Goal: Information Seeking & Learning: Learn about a topic

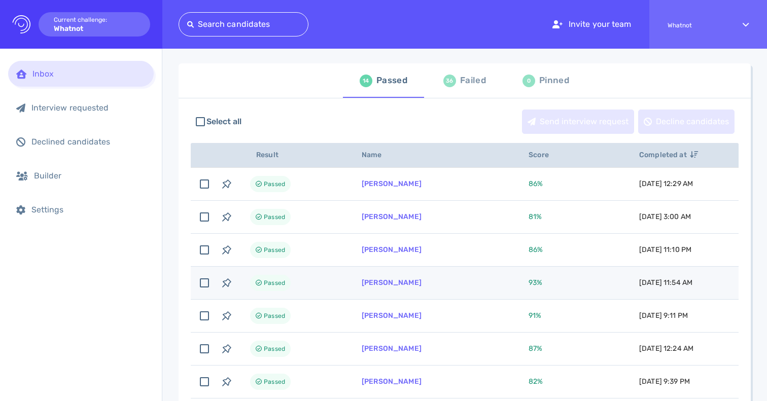
scroll to position [79, 0]
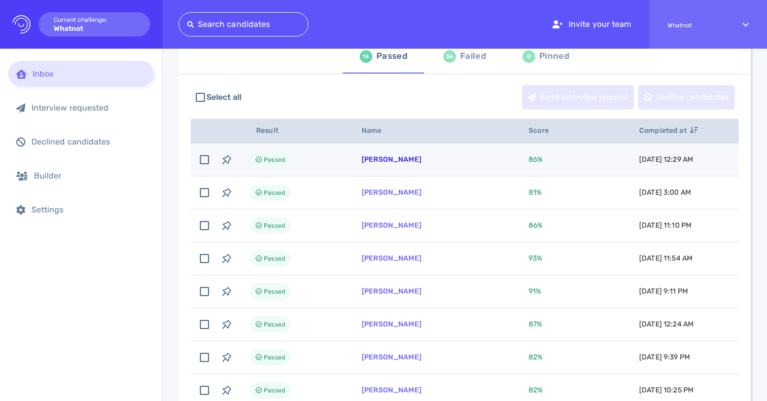
click at [381, 158] on link "Julia Davison" at bounding box center [392, 159] width 60 height 9
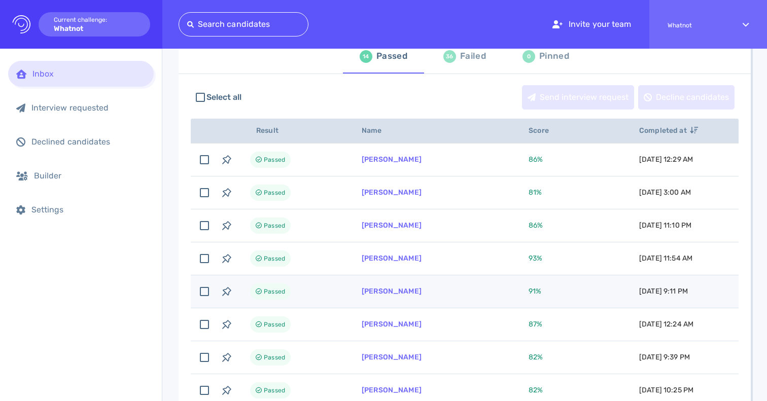
click at [417, 291] on td "Aleks Rosnev" at bounding box center [432, 291] width 167 height 33
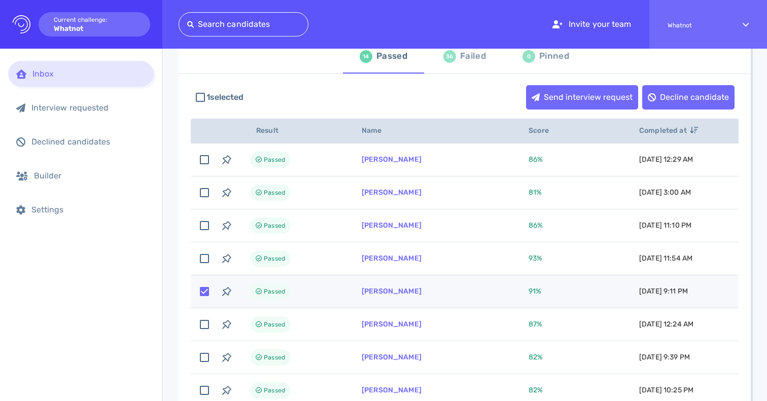
click at [426, 293] on td "Aleks Rosnev" at bounding box center [432, 291] width 167 height 33
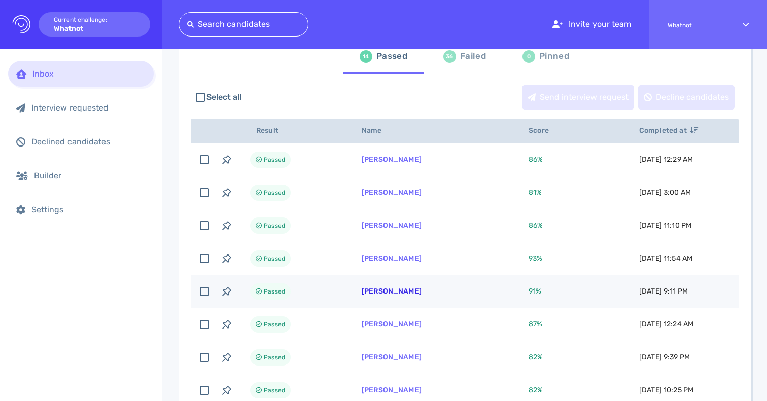
click at [372, 292] on link "Aleks Rosnev" at bounding box center [392, 291] width 60 height 9
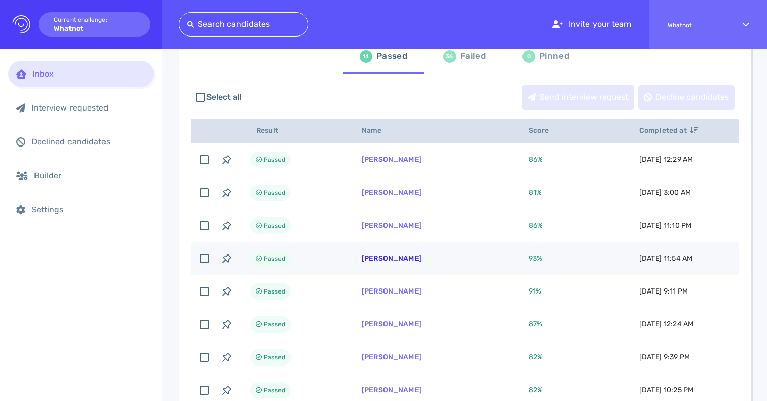
click at [388, 260] on link "Radhika Dalal" at bounding box center [392, 258] width 60 height 9
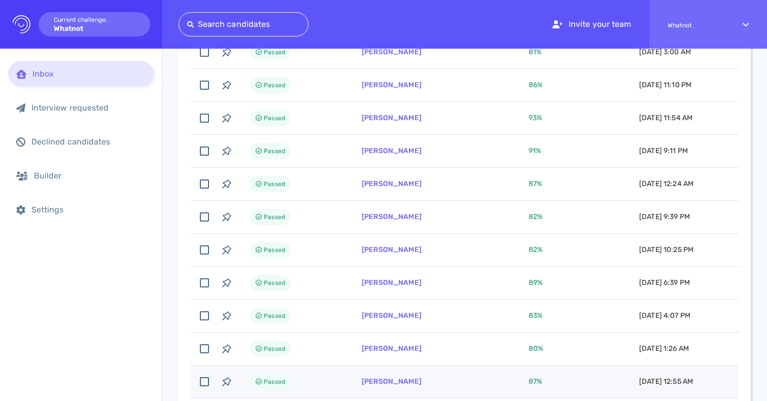
scroll to position [219, 0]
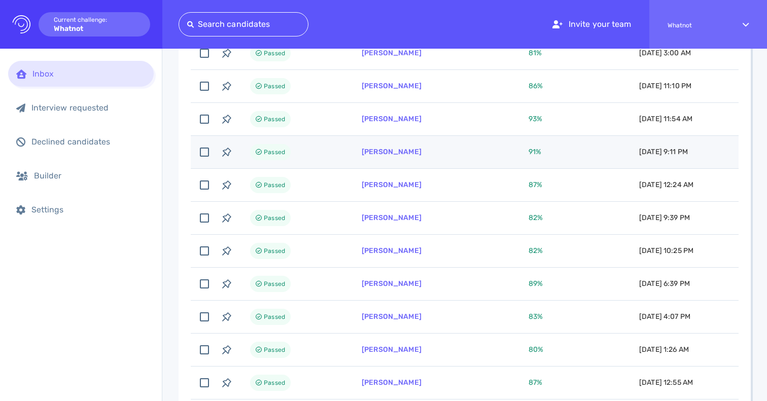
click at [415, 156] on td "[PERSON_NAME]" at bounding box center [432, 152] width 167 height 33
click at [418, 154] on td "[PERSON_NAME]" at bounding box center [432, 152] width 167 height 33
checkbox input "false"
click at [387, 149] on link "[PERSON_NAME]" at bounding box center [392, 152] width 60 height 9
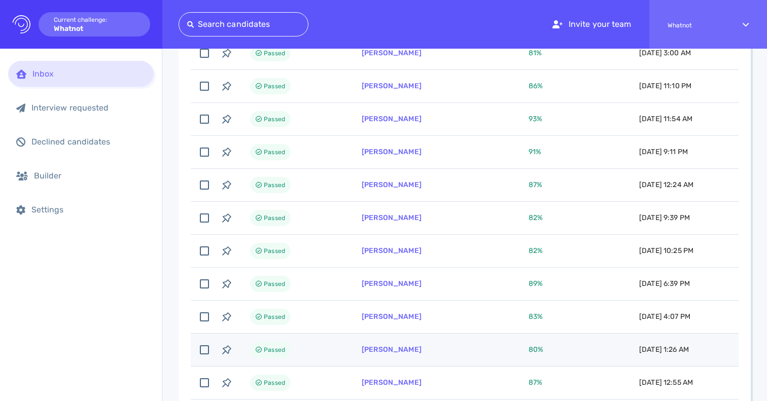
click at [384, 343] on td "kyle kim" at bounding box center [432, 350] width 167 height 33
click at [391, 352] on td "kyle kim" at bounding box center [432, 350] width 167 height 33
checkbox input "false"
click at [383, 352] on link "kyle kim" at bounding box center [392, 349] width 60 height 9
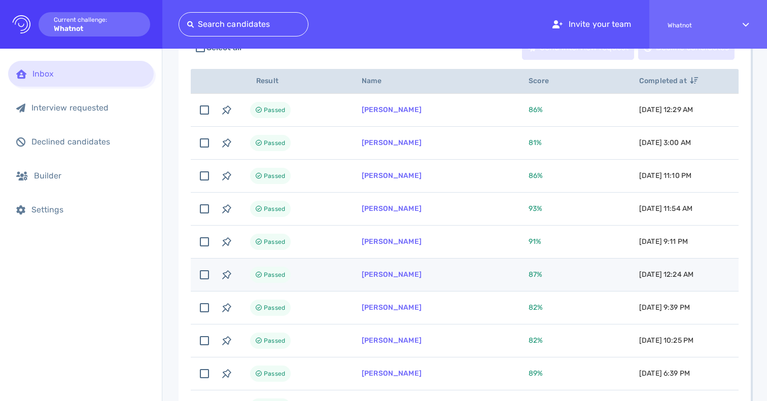
scroll to position [98, 0]
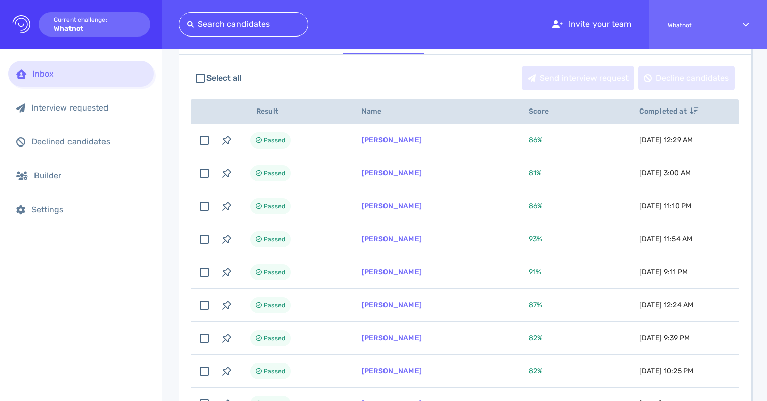
click at [553, 115] on span "Score" at bounding box center [543, 111] width 31 height 9
click at [552, 113] on icon at bounding box center [556, 111] width 8 height 7
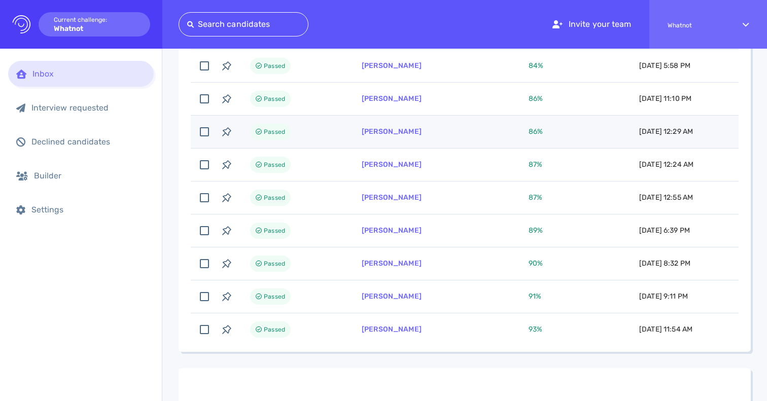
scroll to position [338, 0]
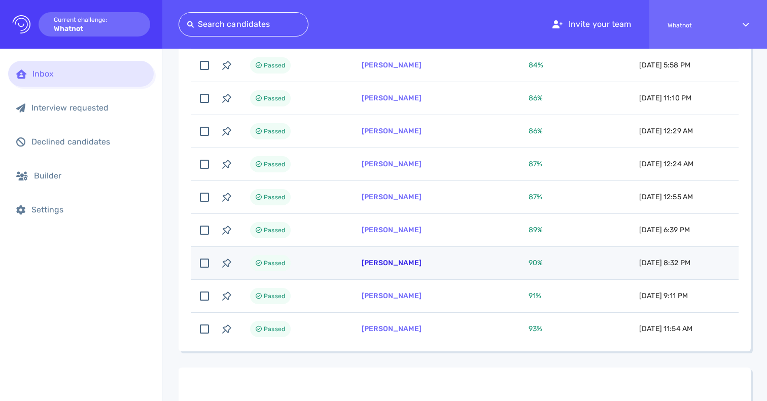
click at [391, 266] on link "Ramsey Bates" at bounding box center [392, 263] width 60 height 9
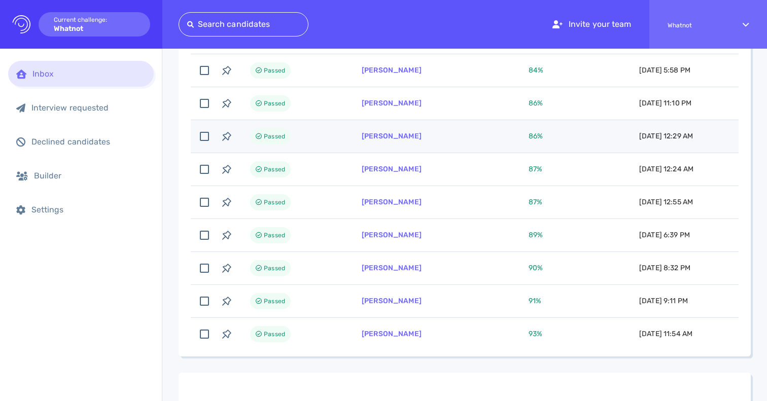
scroll to position [333, 0]
click at [391, 140] on link "Julia Davison" at bounding box center [392, 136] width 60 height 9
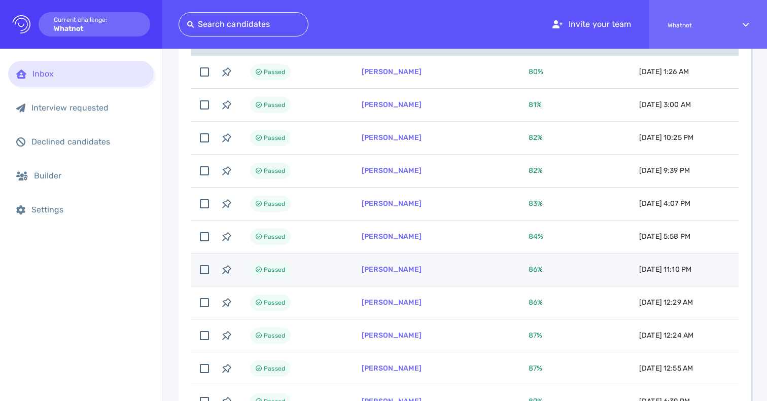
scroll to position [154, 0]
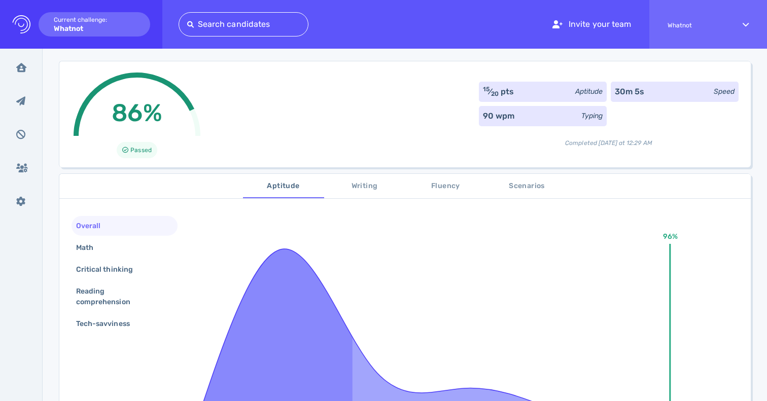
scroll to position [51, 0]
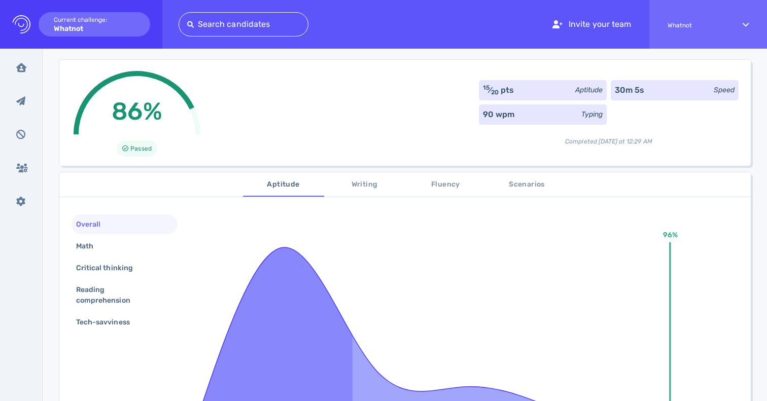
click at [529, 117] on div "90 wpm Typing" at bounding box center [543, 114] width 128 height 20
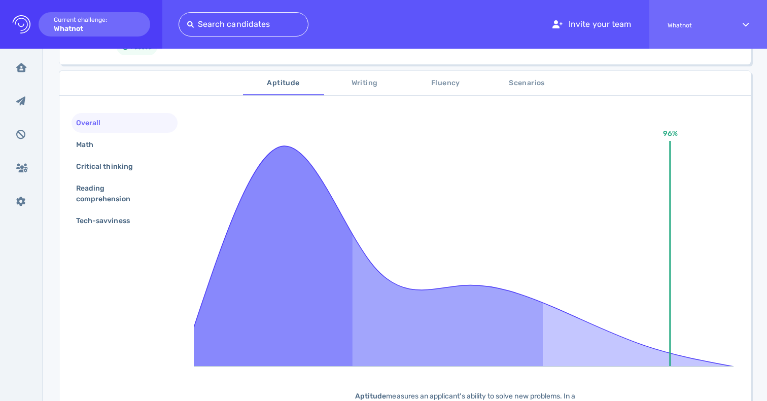
scroll to position [152, 0]
click at [373, 82] on span "Writing" at bounding box center [364, 84] width 69 height 13
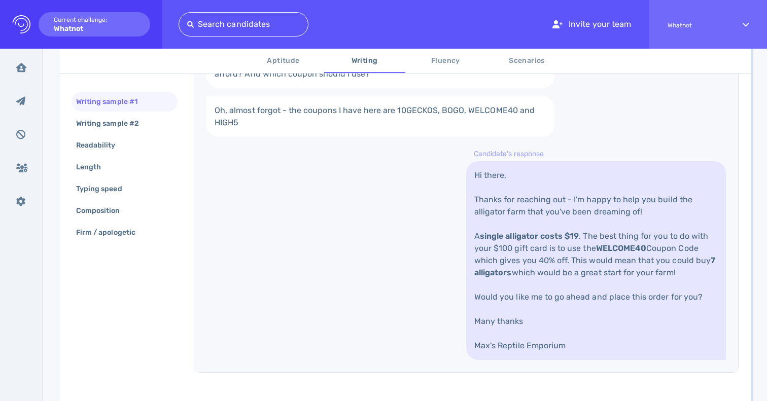
scroll to position [389, 0]
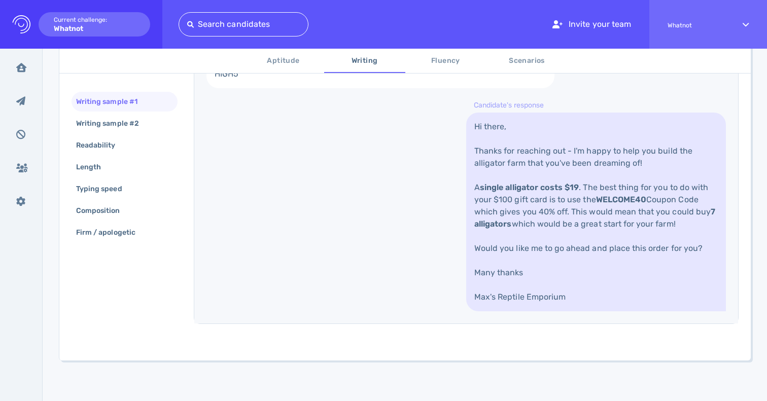
click at [546, 159] on link "Hi there, Thanks for reaching out - I'm happy to help you build the alligator f…" at bounding box center [596, 212] width 260 height 199
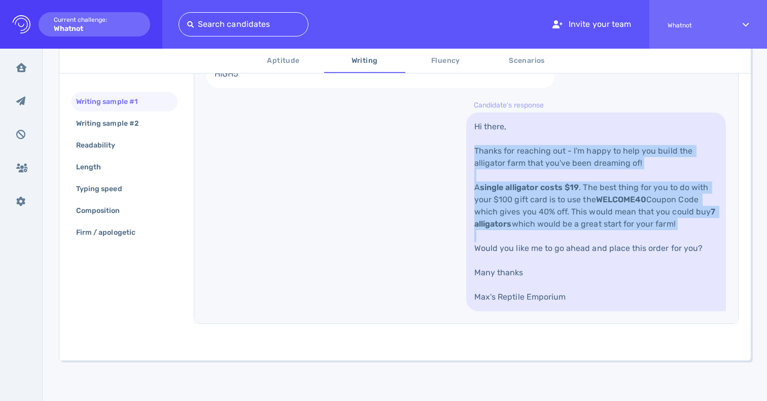
drag, startPoint x: 546, startPoint y: 159, endPoint x: 546, endPoint y: 213, distance: 53.8
click at [546, 213] on link "Hi there, Thanks for reaching out - I'm happy to help you build the alligator f…" at bounding box center [596, 212] width 260 height 199
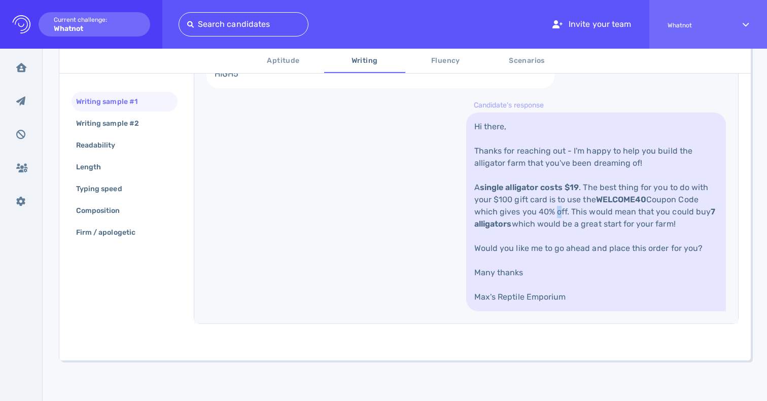
click at [546, 213] on link "Hi there, Thanks for reaching out - I'm happy to help you build the alligator f…" at bounding box center [596, 212] width 260 height 199
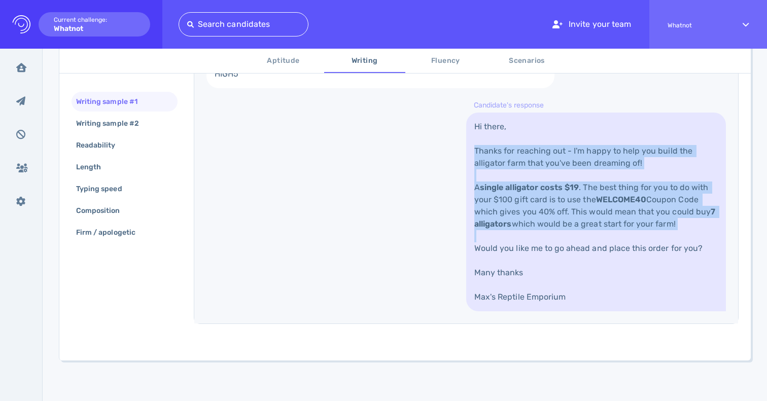
drag, startPoint x: 546, startPoint y: 213, endPoint x: 546, endPoint y: 153, distance: 60.3
click at [546, 153] on link "Hi there, Thanks for reaching out - I'm happy to help you build the alligator f…" at bounding box center [596, 212] width 260 height 199
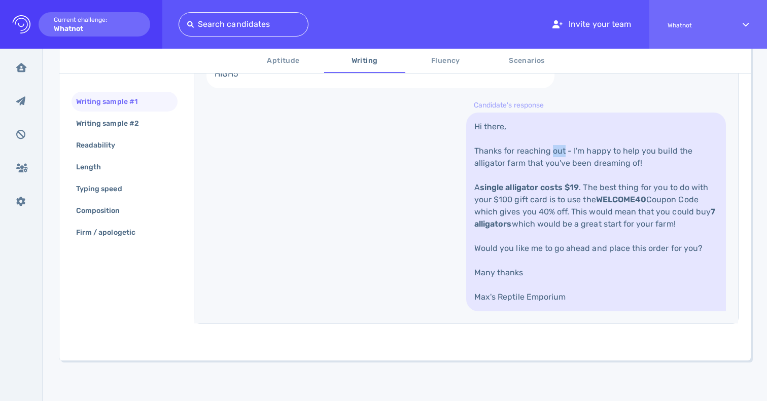
click at [546, 153] on link "Hi there, Thanks for reaching out - I'm happy to help you build the alligator f…" at bounding box center [596, 212] width 260 height 199
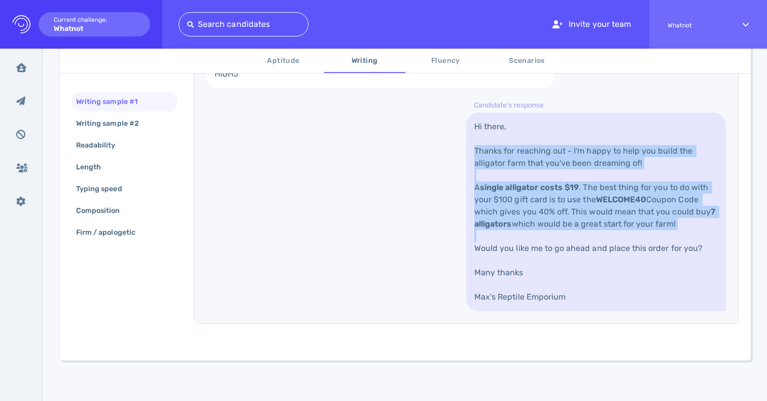
drag, startPoint x: 546, startPoint y: 153, endPoint x: 546, endPoint y: 221, distance: 68.5
click at [546, 221] on link "Hi there, Thanks for reaching out - I'm happy to help you build the alligator f…" at bounding box center [596, 212] width 260 height 199
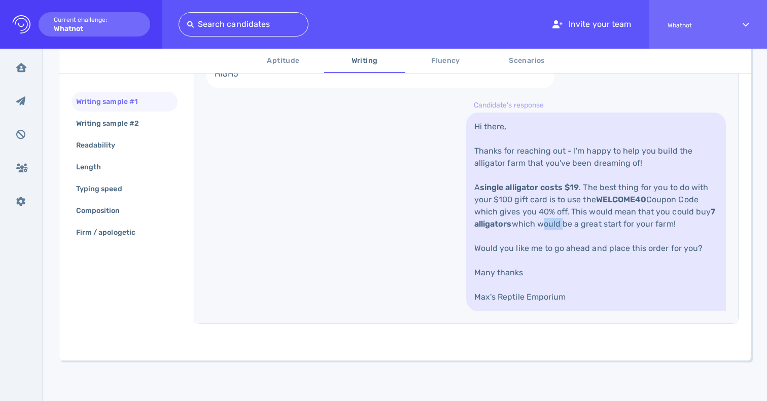
click at [546, 221] on link "Hi there, Thanks for reaching out - I'm happy to help you build the alligator f…" at bounding box center [596, 212] width 260 height 199
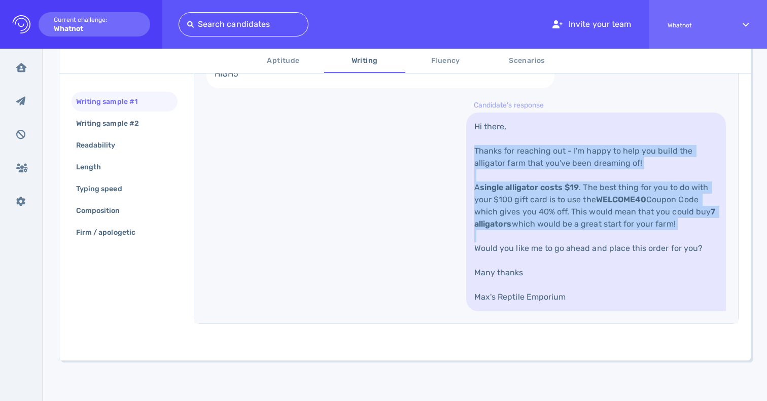
drag, startPoint x: 546, startPoint y: 221, endPoint x: 546, endPoint y: 160, distance: 60.9
click at [546, 160] on link "Hi there, Thanks for reaching out - I'm happy to help you build the alligator f…" at bounding box center [596, 212] width 260 height 199
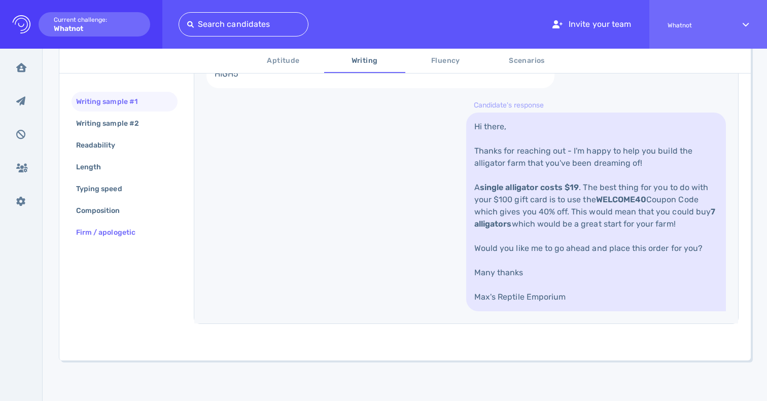
click at [125, 233] on div "Firm / apologetic" at bounding box center [111, 232] width 74 height 15
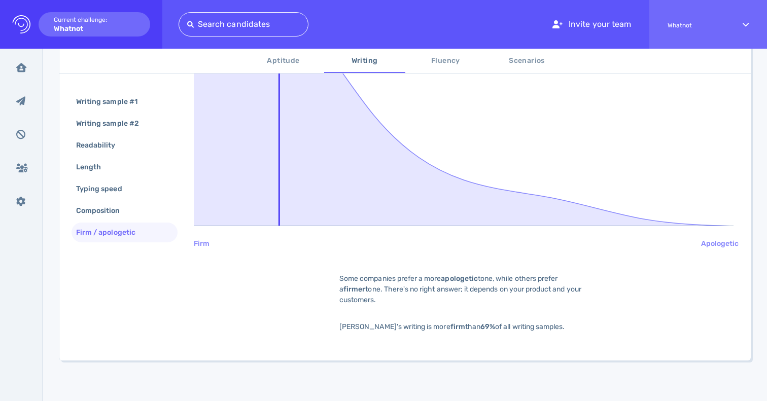
click at [438, 328] on span "Julia's writing is more firm than 69% of all writing samples." at bounding box center [451, 327] width 225 height 9
click at [457, 281] on b "apologetic" at bounding box center [459, 278] width 37 height 9
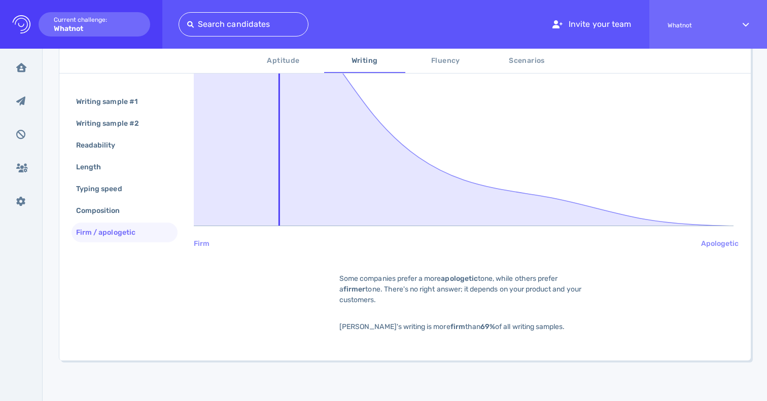
click at [457, 281] on b "apologetic" at bounding box center [459, 278] width 37 height 9
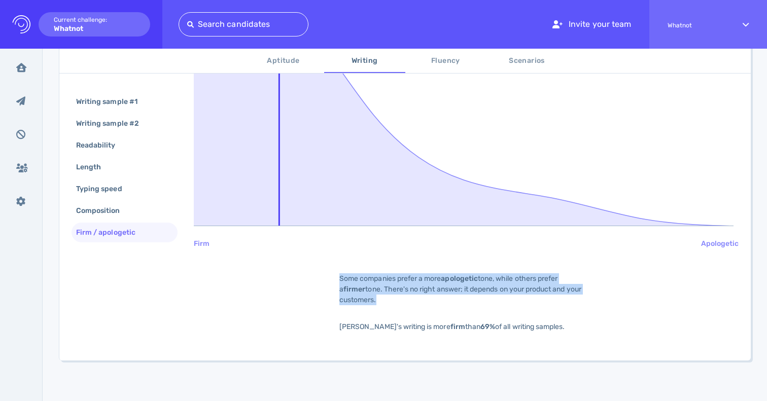
click at [526, 335] on div "31% Firm Apologetic Some companies prefer a more apologetic tone, while others …" at bounding box center [466, 161] width 545 height 376
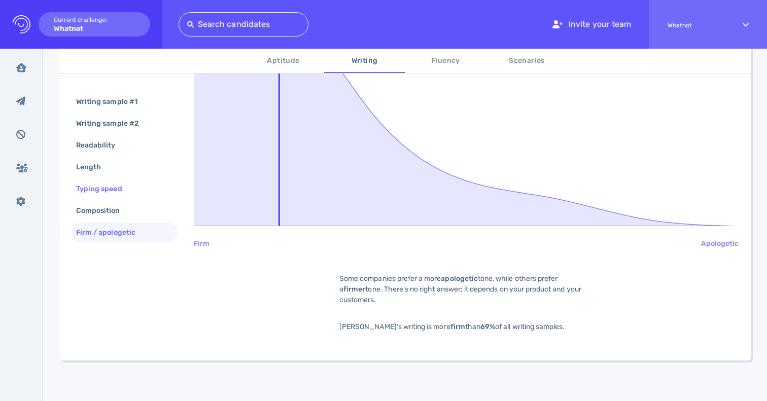
click at [96, 187] on div "Typing speed" at bounding box center [104, 189] width 60 height 15
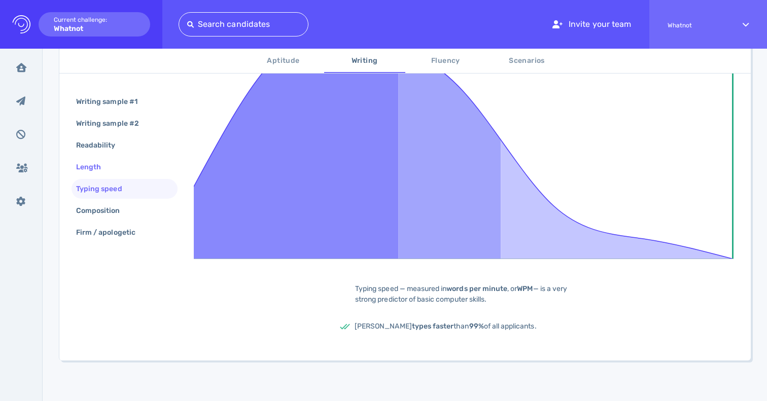
click at [100, 163] on div "Length" at bounding box center [93, 167] width 39 height 15
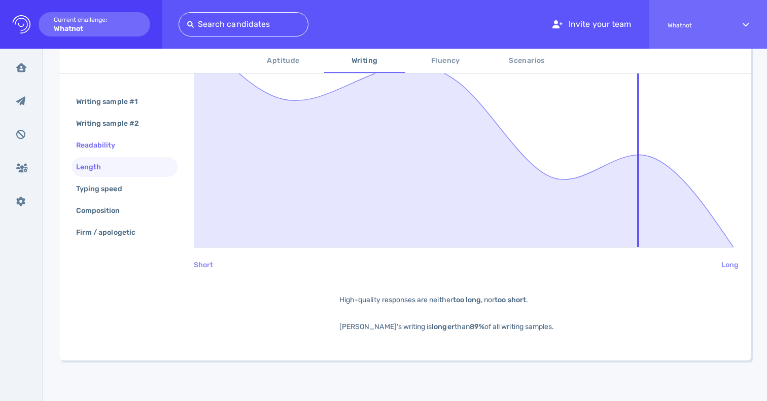
click at [99, 142] on div "Readability" at bounding box center [101, 145] width 54 height 15
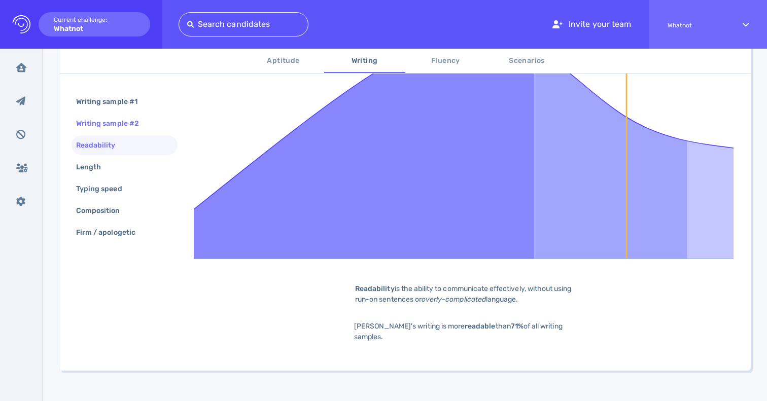
click at [101, 121] on div "Writing sample #2" at bounding box center [112, 123] width 77 height 15
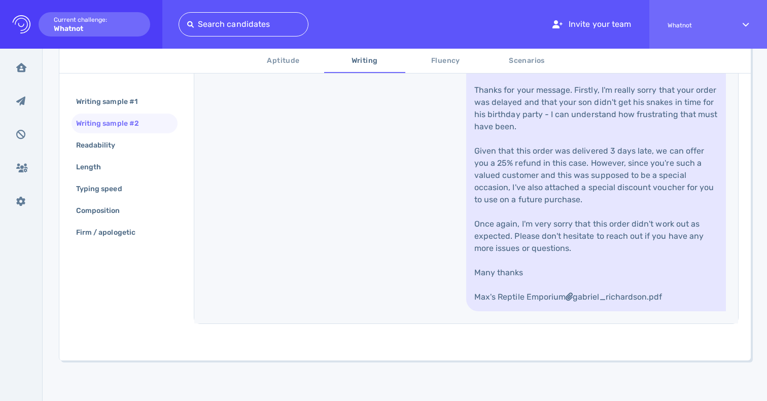
scroll to position [604, 0]
click at [116, 228] on div "Firm / apologetic" at bounding box center [111, 232] width 74 height 15
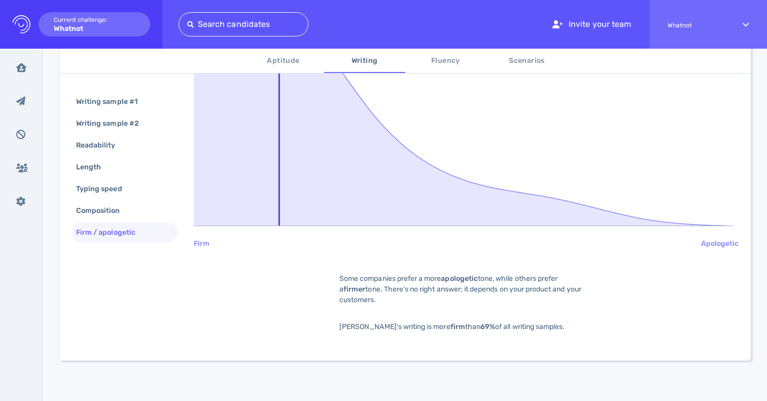
click at [456, 57] on span "Fluency" at bounding box center [445, 61] width 69 height 13
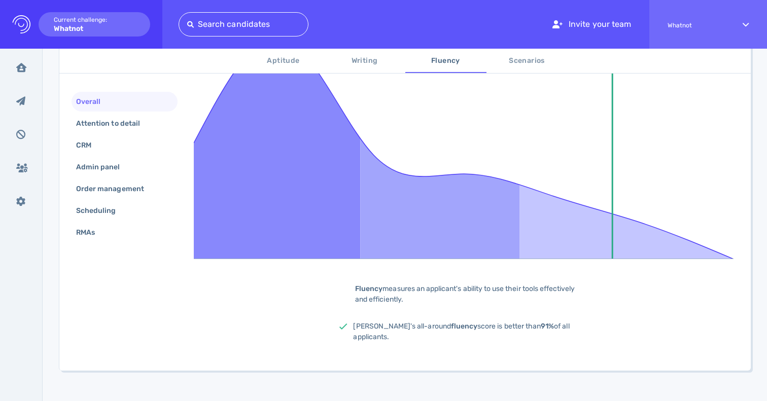
click at [261, 62] on span "Aptitude" at bounding box center [283, 61] width 69 height 13
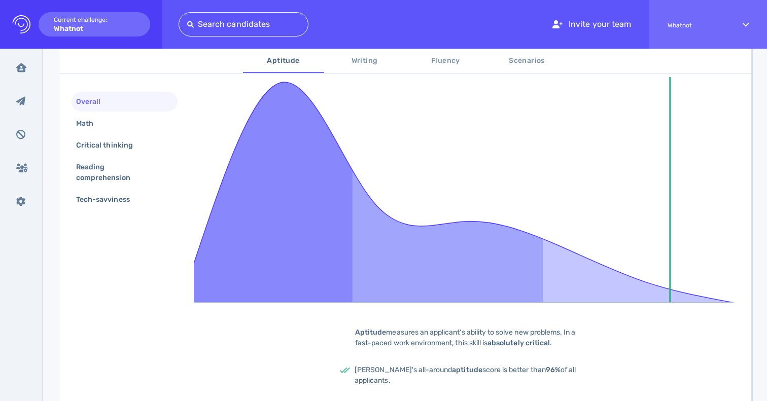
scroll to position [217, 0]
click at [105, 168] on div "Reading comprehension" at bounding box center [120, 172] width 93 height 25
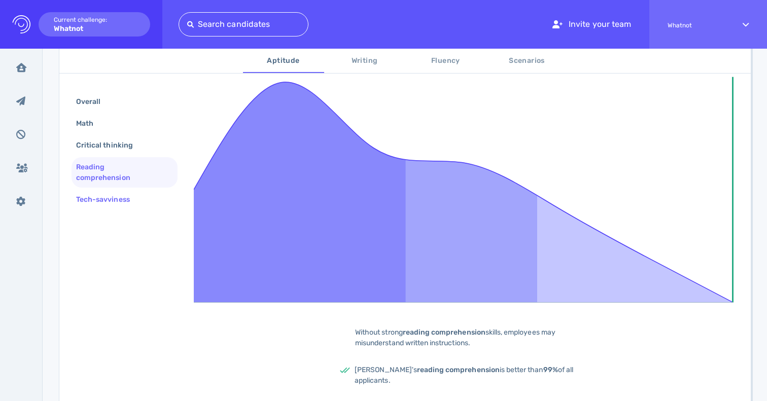
click at [105, 199] on div "Tech-savviness" at bounding box center [108, 199] width 68 height 15
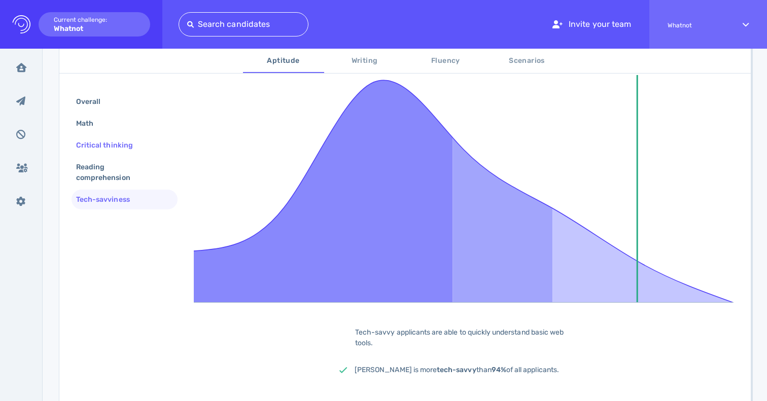
click at [108, 143] on div "Critical thinking" at bounding box center [109, 145] width 71 height 15
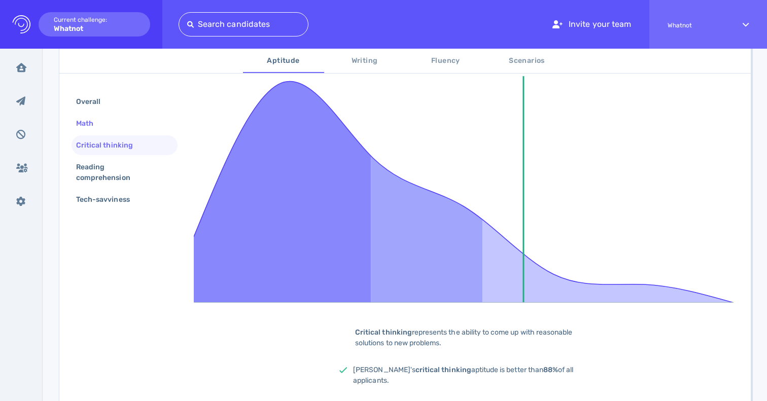
click at [102, 121] on div "Math" at bounding box center [89, 123] width 31 height 15
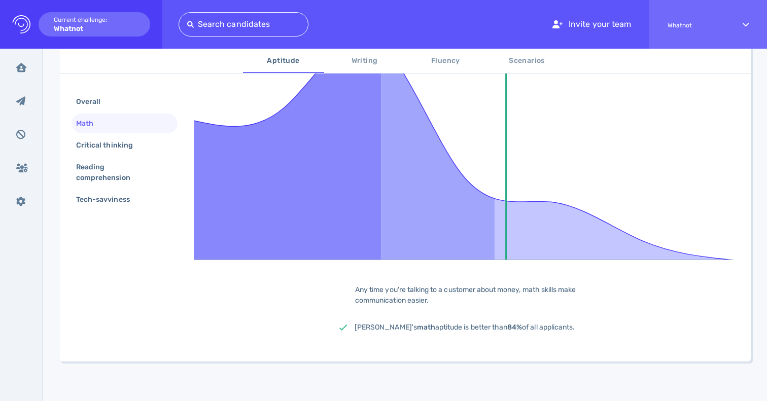
scroll to position [219, 0]
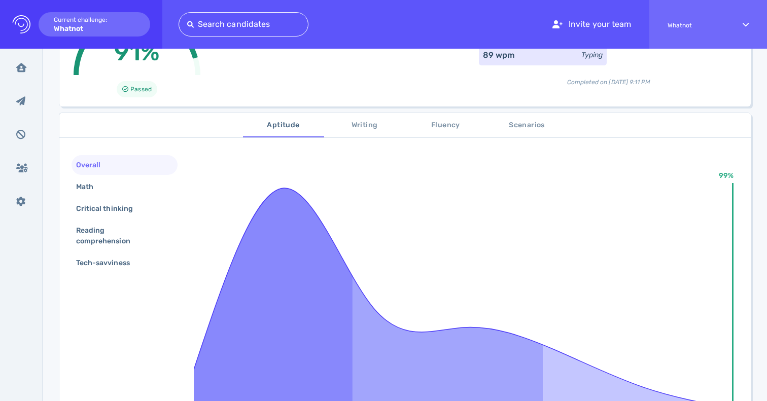
scroll to position [121, 0]
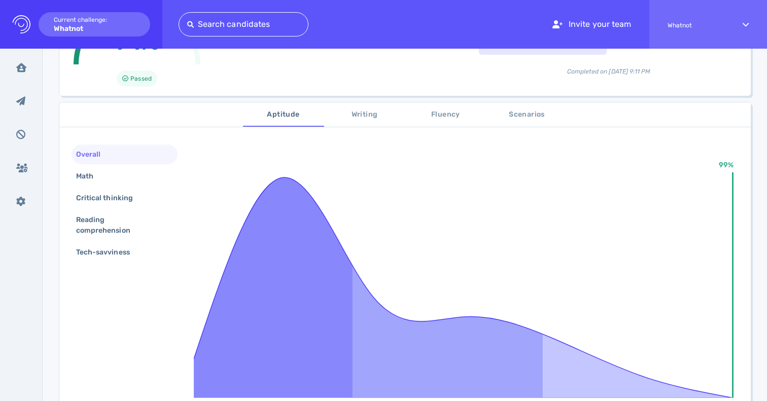
click at [355, 113] on span "Writing" at bounding box center [364, 115] width 69 height 13
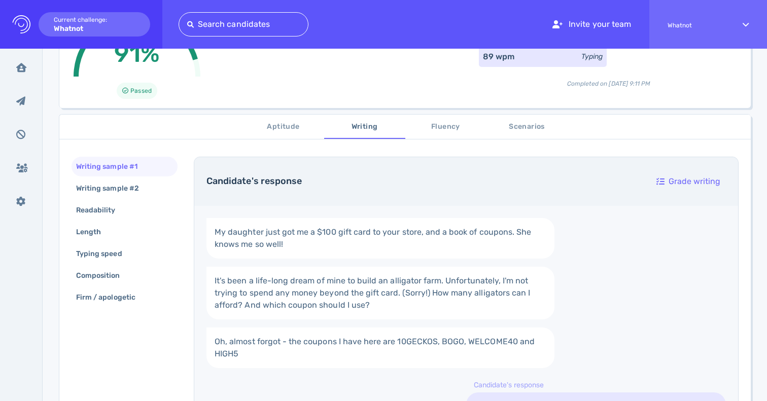
scroll to position [0, 0]
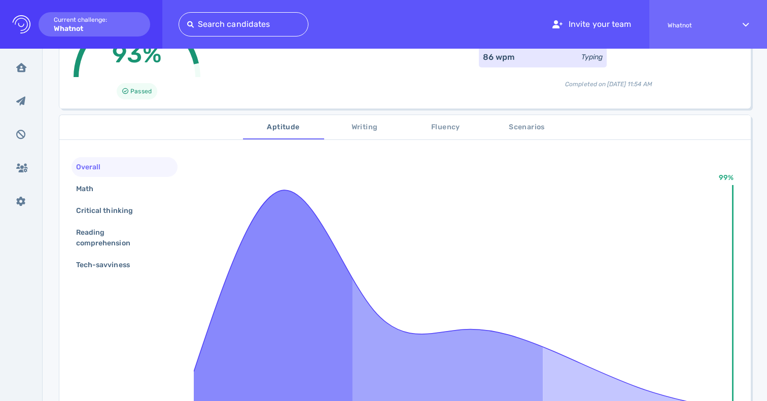
scroll to position [74, 0]
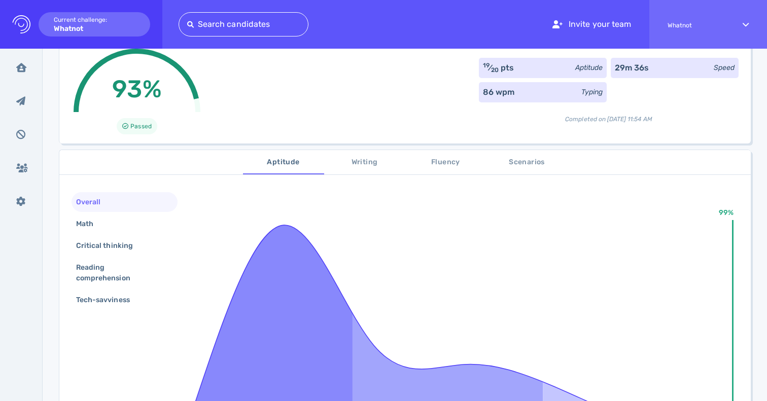
click at [376, 161] on span "Writing" at bounding box center [364, 162] width 69 height 13
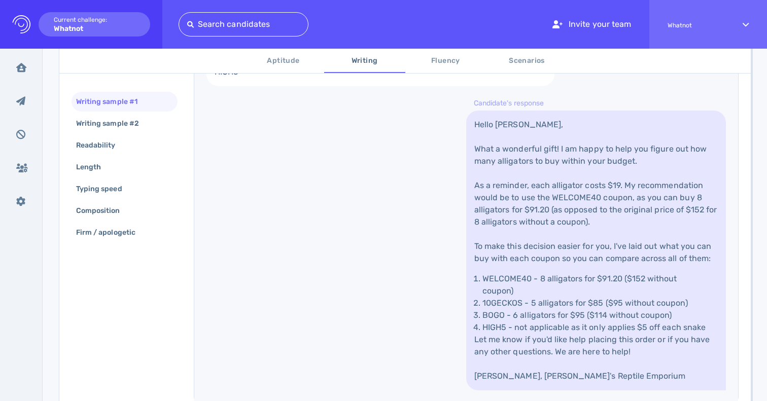
scroll to position [393, 0]
click at [508, 206] on link "Hello Aurora, What a wonderful gift! I am happy to help you figure out how many…" at bounding box center [596, 249] width 260 height 280
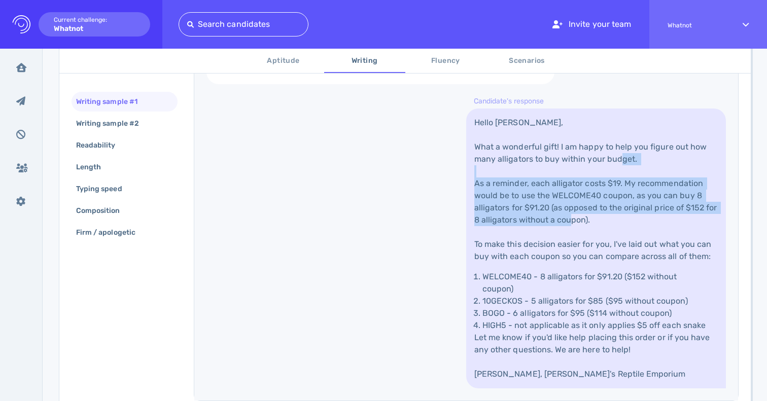
click at [508, 206] on link "Hello Aurora, What a wonderful gift! I am happy to help you figure out how many…" at bounding box center [596, 249] width 260 height 280
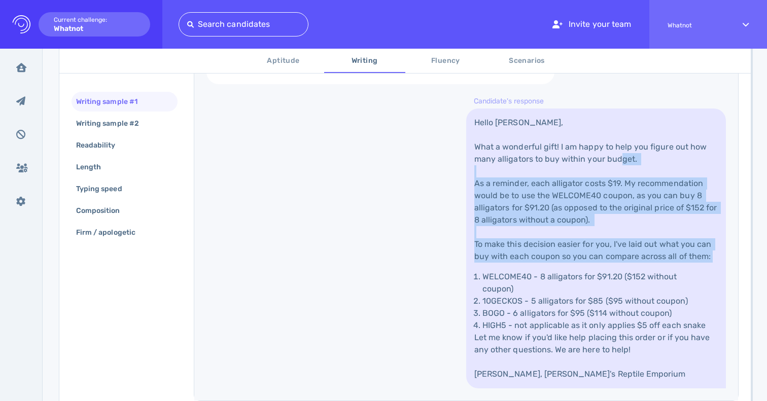
drag, startPoint x: 508, startPoint y: 206, endPoint x: 514, endPoint y: 271, distance: 65.2
click at [514, 271] on link "Hello Aurora, What a wonderful gift! I am happy to help you figure out how many…" at bounding box center [596, 249] width 260 height 280
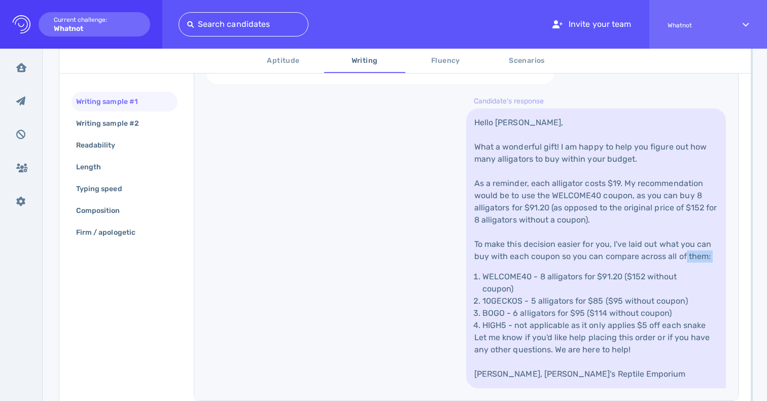
click at [514, 271] on link "Hello Aurora, What a wonderful gift! I am happy to help you figure out how many…" at bounding box center [596, 249] width 260 height 280
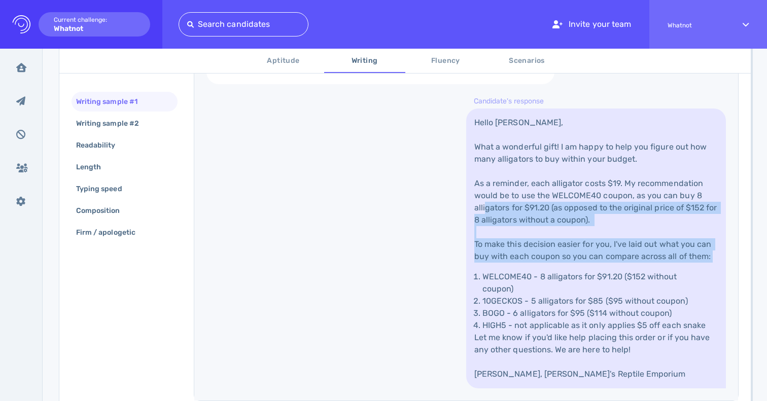
drag, startPoint x: 514, startPoint y: 271, endPoint x: 514, endPoint y: 204, distance: 66.9
click at [514, 205] on link "Hello Aurora, What a wonderful gift! I am happy to help you figure out how many…" at bounding box center [596, 249] width 260 height 280
click at [514, 204] on link "Hello Aurora, What a wonderful gift! I am happy to help you figure out how many…" at bounding box center [596, 249] width 260 height 280
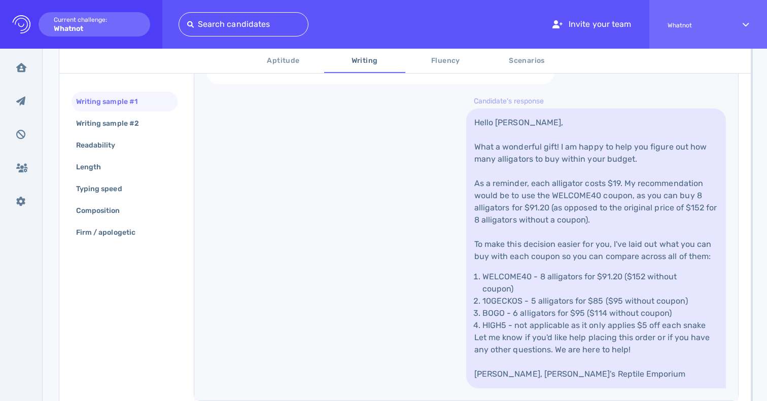
click at [514, 204] on link "Hello Aurora, What a wonderful gift! I am happy to help you figure out how many…" at bounding box center [596, 249] width 260 height 280
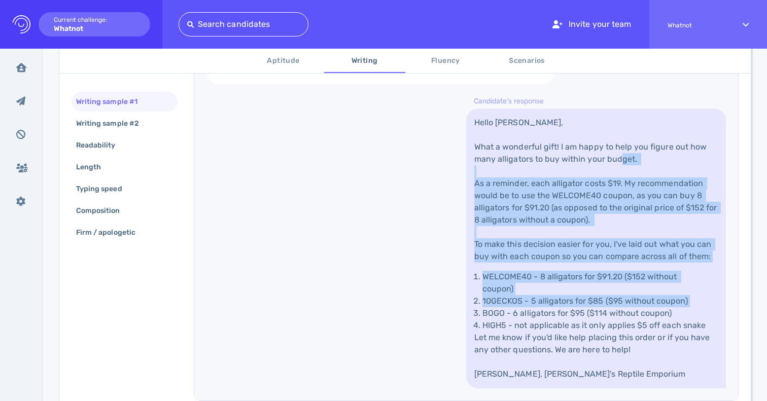
drag, startPoint x: 514, startPoint y: 204, endPoint x: 514, endPoint y: 301, distance: 96.9
click at [514, 301] on link "Hello Aurora, What a wonderful gift! I am happy to help you figure out how many…" at bounding box center [596, 249] width 260 height 280
click at [514, 301] on li "10GECKOS - 5 alligators for $85 ($95 without coupon)" at bounding box center [595, 301] width 227 height 12
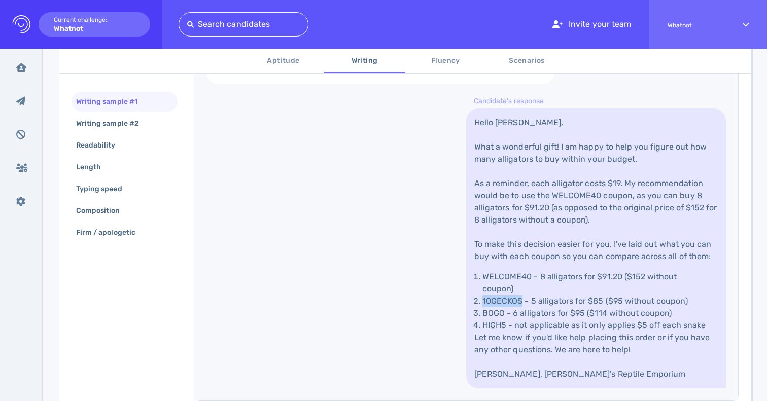
click at [514, 301] on li "10GECKOS - 5 alligators for $85 ($95 without coupon)" at bounding box center [595, 301] width 227 height 12
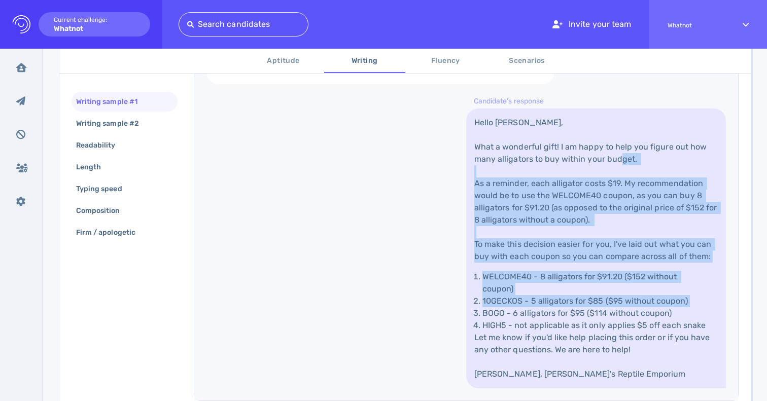
drag, startPoint x: 514, startPoint y: 301, endPoint x: 514, endPoint y: 207, distance: 93.3
click at [514, 210] on link "Hello Aurora, What a wonderful gift! I am happy to help you figure out how many…" at bounding box center [596, 249] width 260 height 280
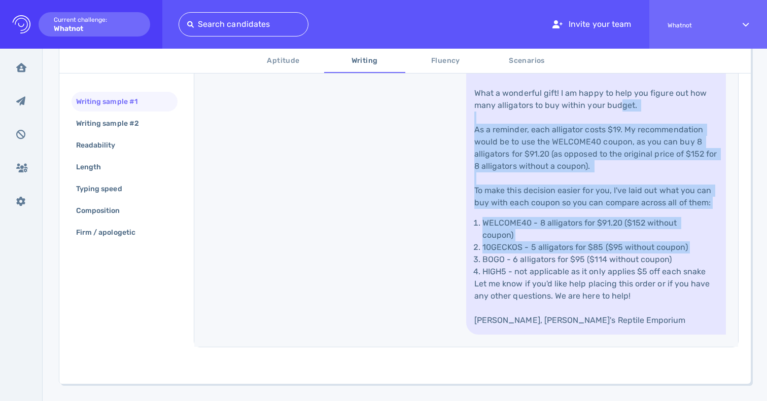
scroll to position [457, 0]
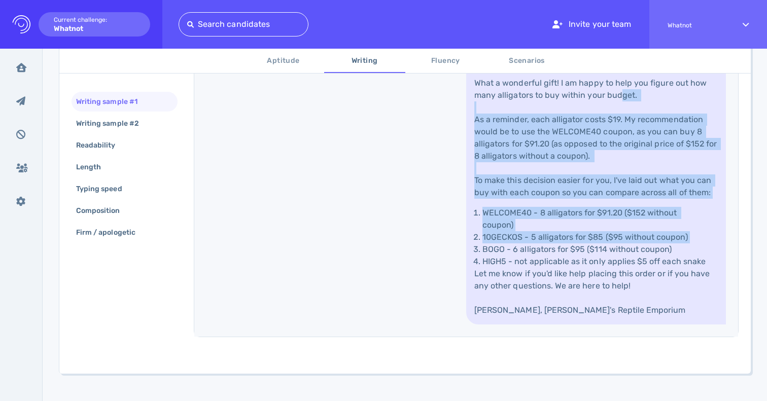
click at [510, 259] on li "HIGH5 - not applicable as it only applies $5 off each snake" at bounding box center [595, 262] width 227 height 12
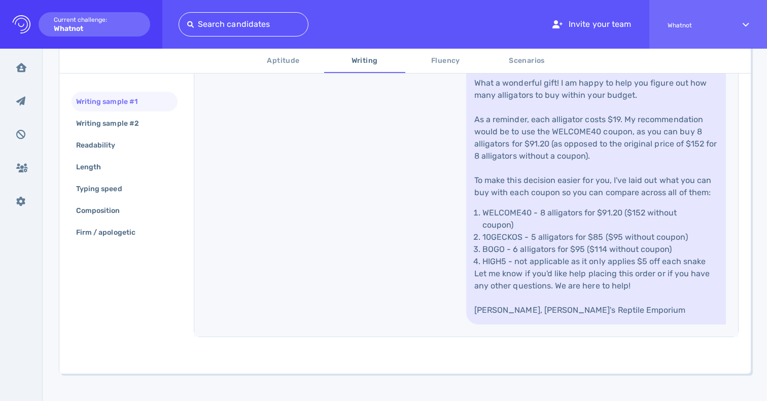
click at [510, 259] on li "HIGH5 - not applicable as it only applies $5 off each snake" at bounding box center [595, 262] width 227 height 12
click at [516, 198] on link "Hello Aurora, What a wonderful gift! I am happy to help you figure out how many…" at bounding box center [596, 185] width 260 height 280
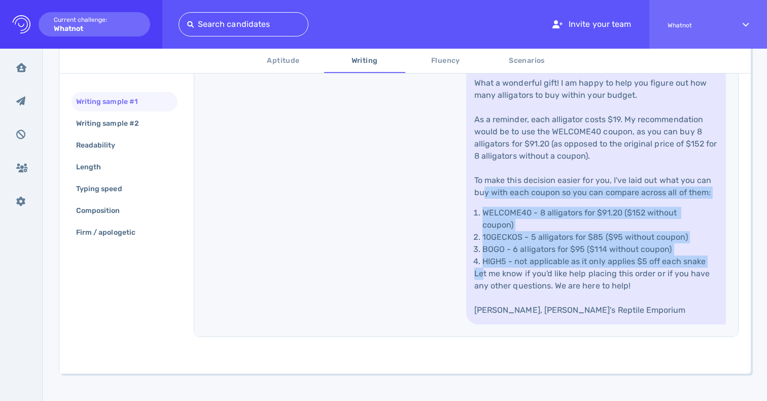
drag, startPoint x: 516, startPoint y: 198, endPoint x: 516, endPoint y: 289, distance: 90.8
click at [516, 289] on link "Hello Aurora, What a wonderful gift! I am happy to help you figure out how many…" at bounding box center [596, 185] width 260 height 280
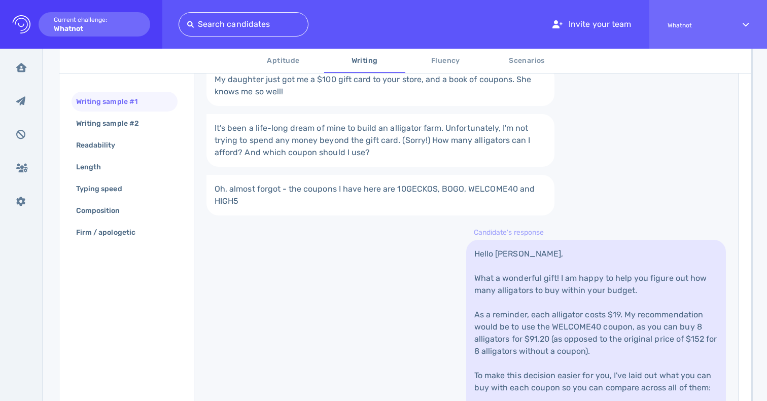
scroll to position [263, 0]
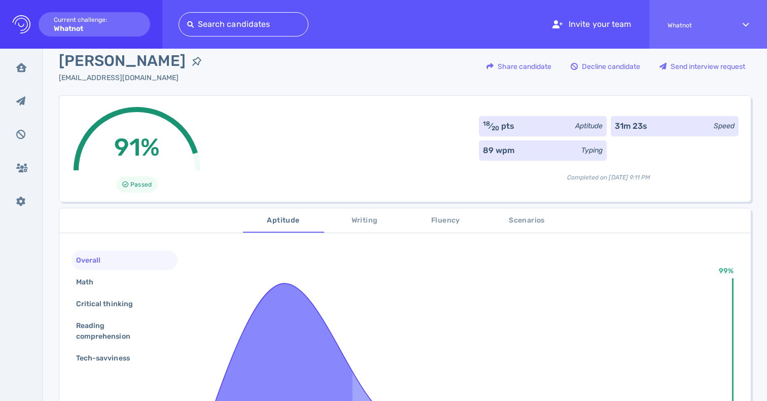
scroll to position [13, 0]
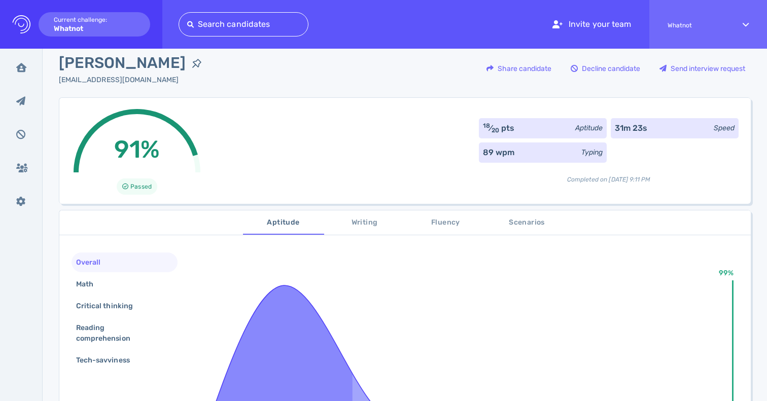
click at [522, 223] on span "Scenarios" at bounding box center [526, 223] width 69 height 13
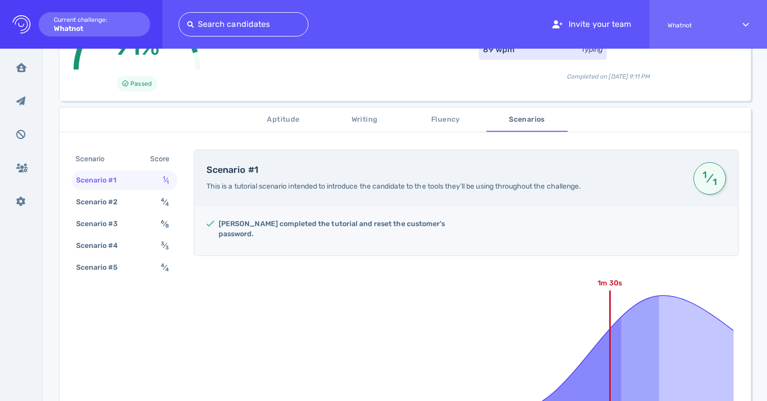
scroll to position [117, 0]
click at [366, 115] on span "Writing" at bounding box center [364, 119] width 69 height 13
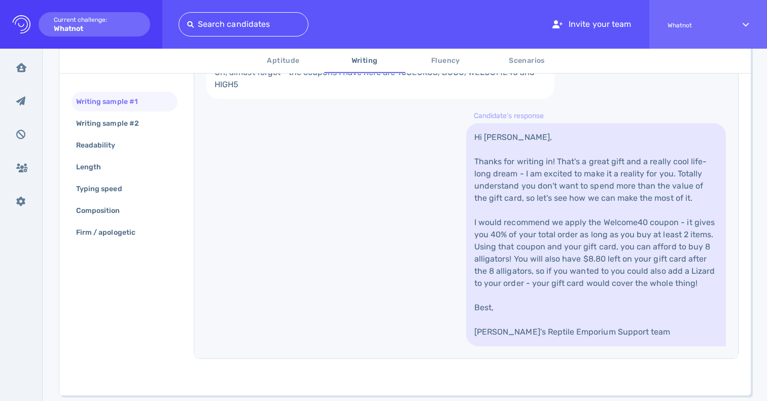
scroll to position [379, 0]
click at [528, 253] on link "Hi [PERSON_NAME], Thanks for writing in! That's a great gift and a really cool …" at bounding box center [596, 233] width 260 height 223
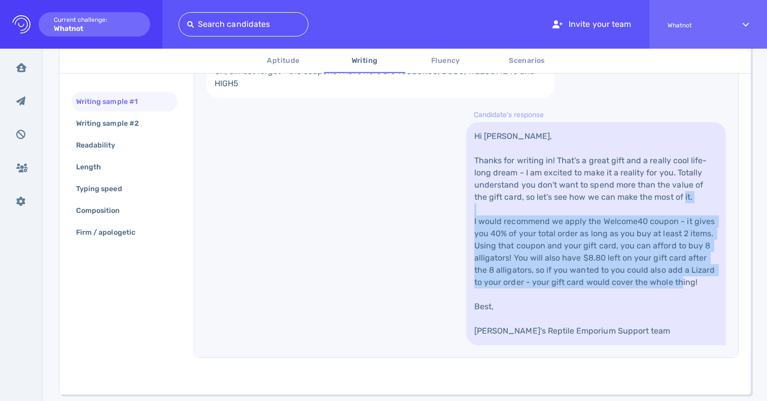
click at [528, 253] on link "Hi [PERSON_NAME], Thanks for writing in! That's a great gift and a really cool …" at bounding box center [596, 233] width 260 height 223
click at [553, 197] on link "Hi [PERSON_NAME], Thanks for writing in! That's a great gift and a really cool …" at bounding box center [596, 233] width 260 height 223
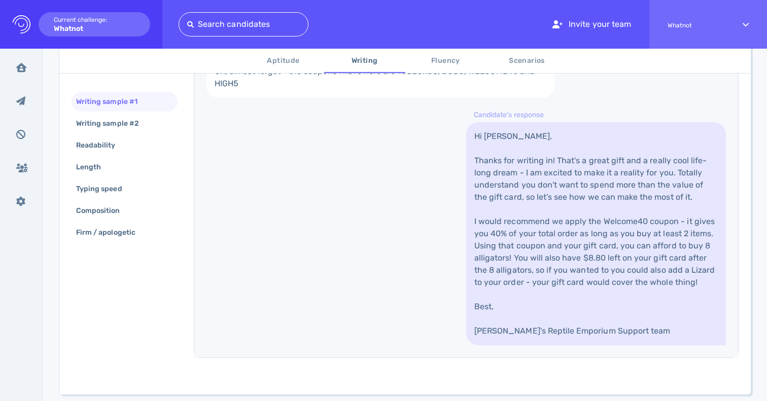
scroll to position [413, 0]
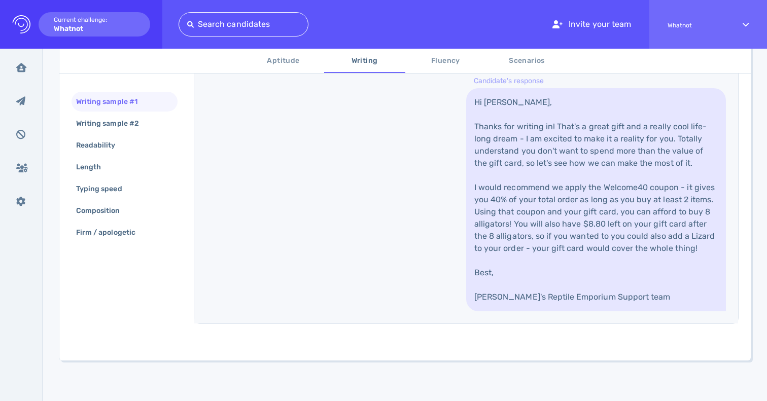
click at [557, 215] on link "Hi [PERSON_NAME], Thanks for writing in! That's a great gift and a really cool …" at bounding box center [596, 199] width 260 height 223
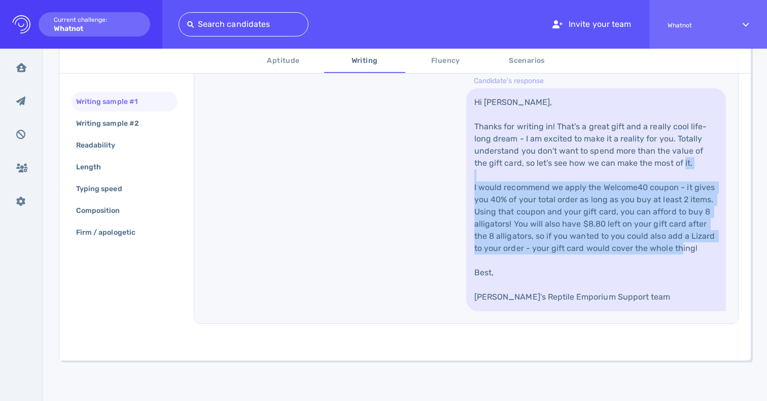
click at [564, 167] on link "Hi [PERSON_NAME], Thanks for writing in! That's a great gift and a really cool …" at bounding box center [596, 199] width 260 height 223
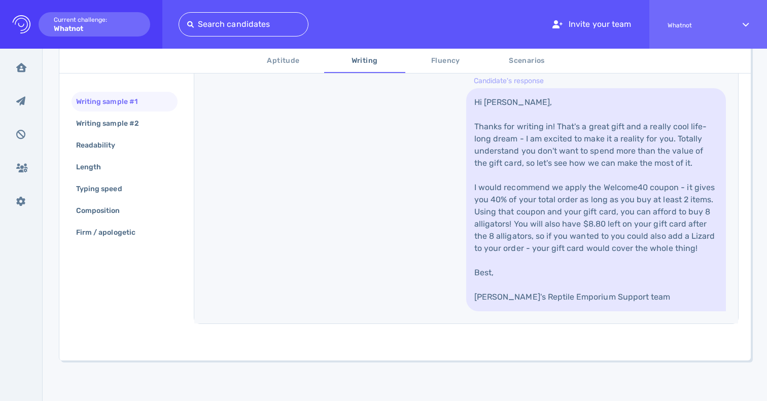
click at [564, 167] on link "Hi [PERSON_NAME], Thanks for writing in! That's a great gift and a really cool …" at bounding box center [596, 199] width 260 height 223
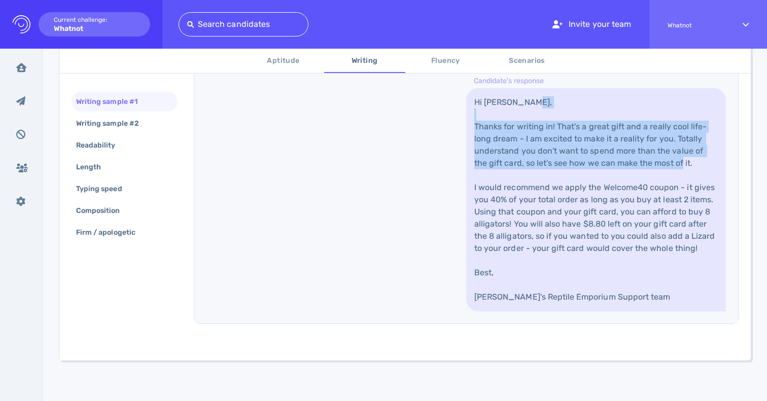
click at [554, 217] on link "Hi [PERSON_NAME], Thanks for writing in! That's a great gift and a really cool …" at bounding box center [596, 199] width 260 height 223
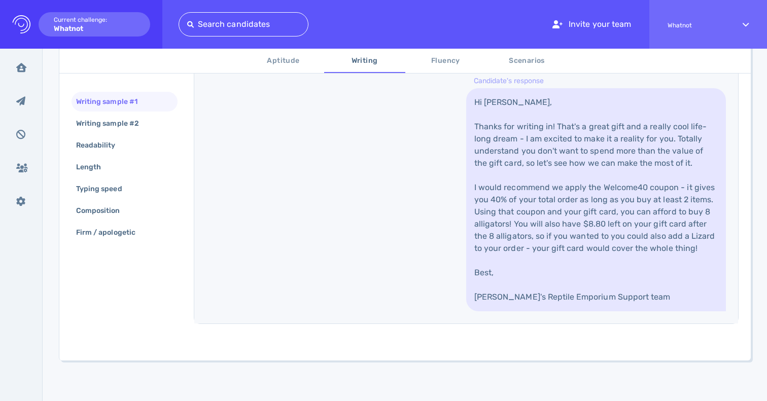
click at [554, 217] on link "Hi [PERSON_NAME], Thanks for writing in! That's a great gift and a really cool …" at bounding box center [596, 199] width 260 height 223
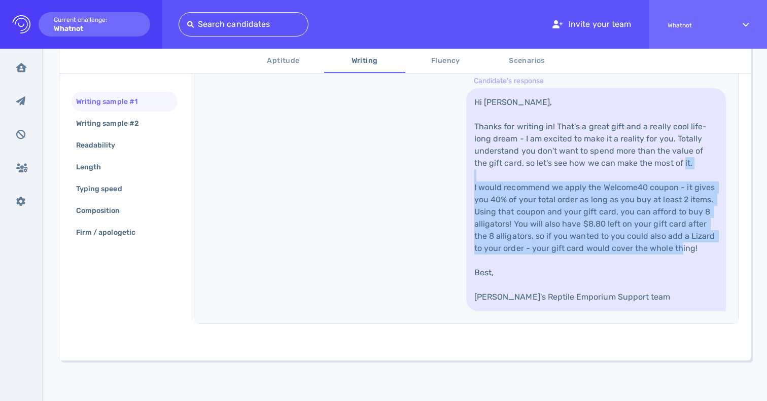
click at [559, 168] on link "Hi [PERSON_NAME], Thanks for writing in! That's a great gift and a really cool …" at bounding box center [596, 199] width 260 height 223
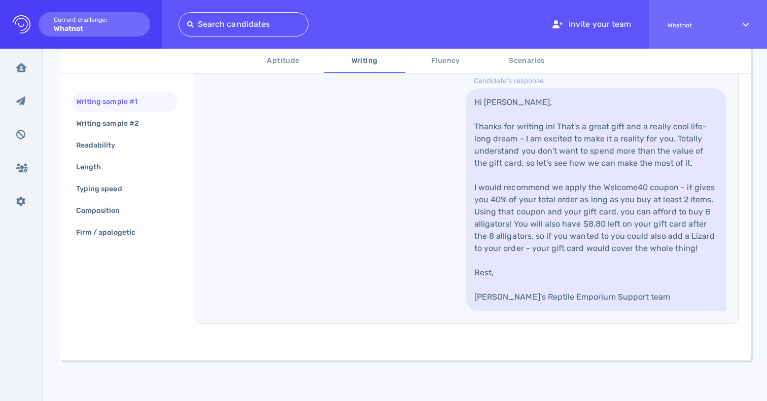
click at [559, 168] on link "Hi [PERSON_NAME], Thanks for writing in! That's a great gift and a really cool …" at bounding box center [596, 199] width 260 height 223
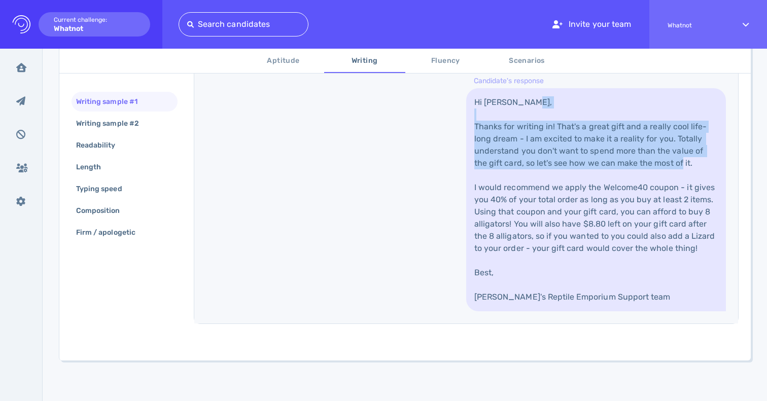
click at [549, 205] on link "Hi [PERSON_NAME], Thanks for writing in! That's a great gift and a really cool …" at bounding box center [596, 199] width 260 height 223
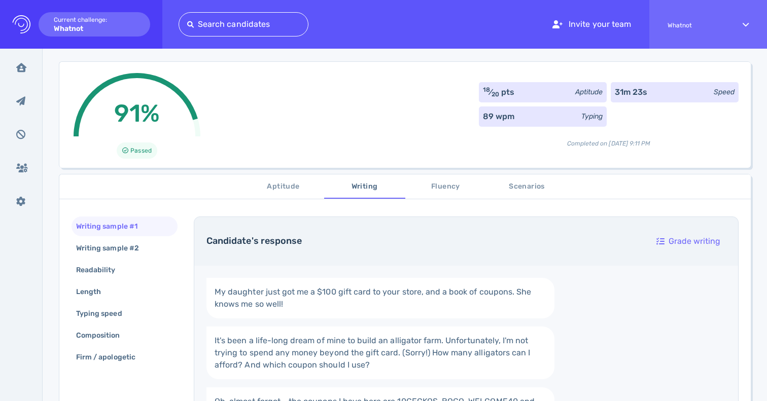
scroll to position [120, 0]
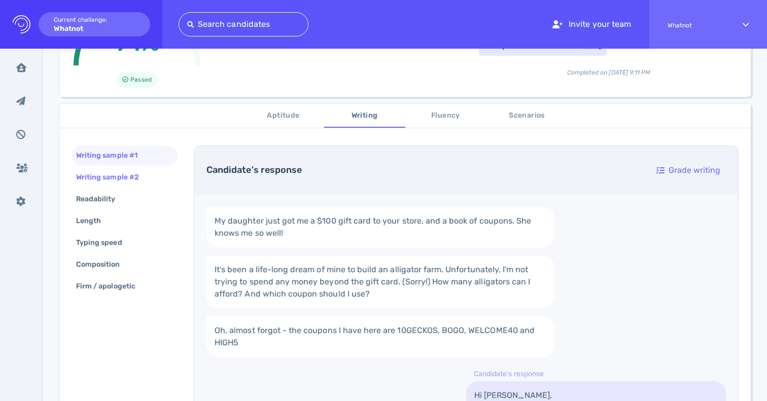
click at [122, 179] on div "Writing sample #2" at bounding box center [112, 177] width 77 height 15
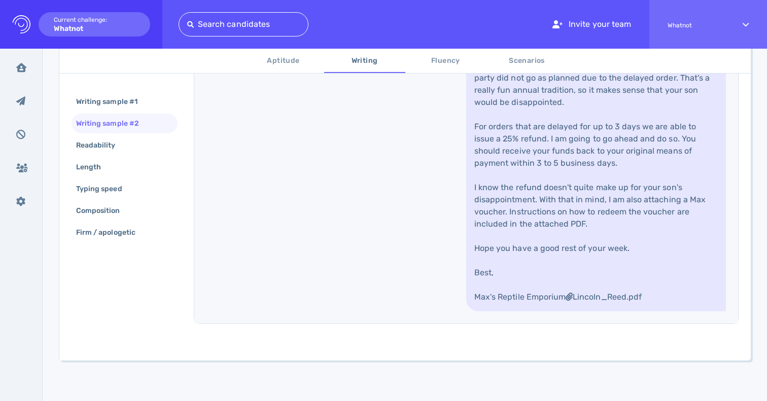
scroll to position [504, 0]
click at [502, 251] on link "Hi [PERSON_NAME], Thanks for writing in. So sorry to hear that your son's birth…" at bounding box center [596, 169] width 260 height 284
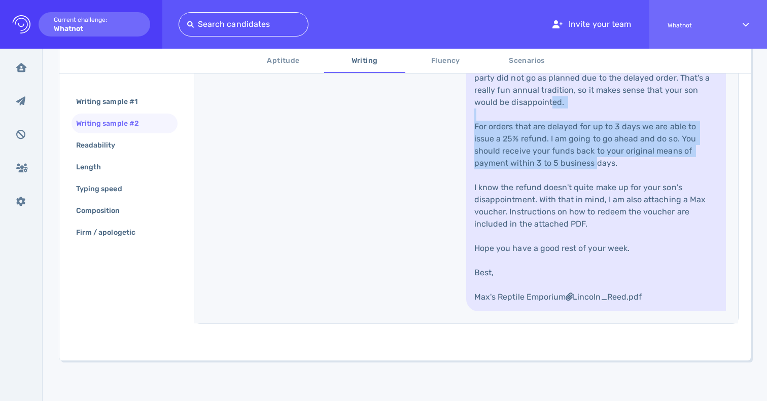
click at [502, 251] on link "Hi [PERSON_NAME], Thanks for writing in. So sorry to hear that your son's birth…" at bounding box center [596, 169] width 260 height 284
click at [519, 196] on link "Hi [PERSON_NAME], Thanks for writing in. So sorry to hear that your son's birth…" at bounding box center [596, 169] width 260 height 284
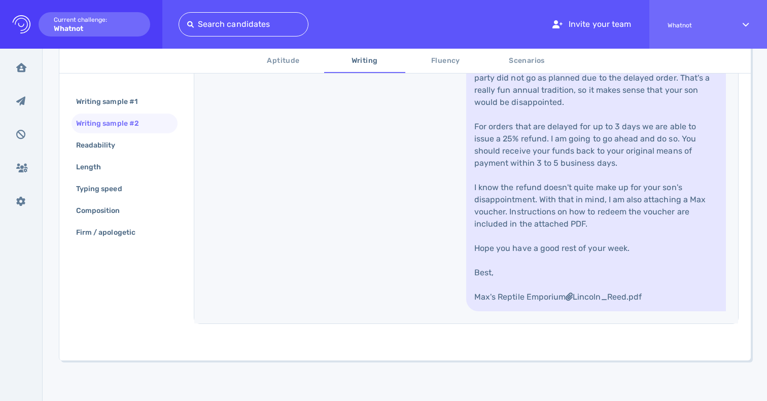
click at [519, 196] on link "Hi [PERSON_NAME], Thanks for writing in. So sorry to hear that your son's birth…" at bounding box center [596, 169] width 260 height 284
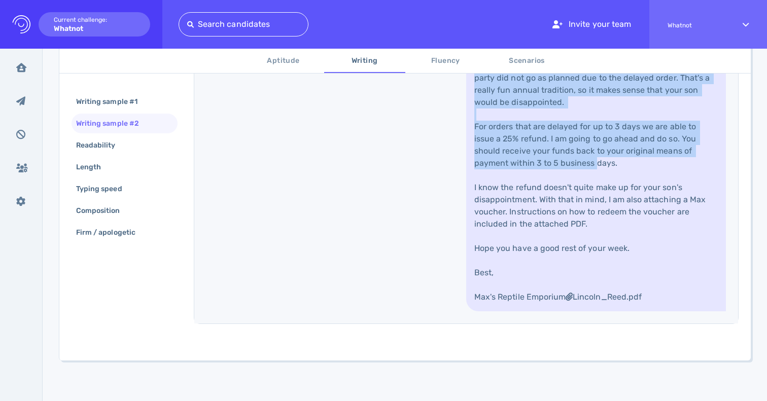
drag, startPoint x: 519, startPoint y: 196, endPoint x: 519, endPoint y: 259, distance: 62.4
click at [519, 259] on link "Hi [PERSON_NAME], Thanks for writing in. So sorry to hear that your son's birth…" at bounding box center [596, 169] width 260 height 284
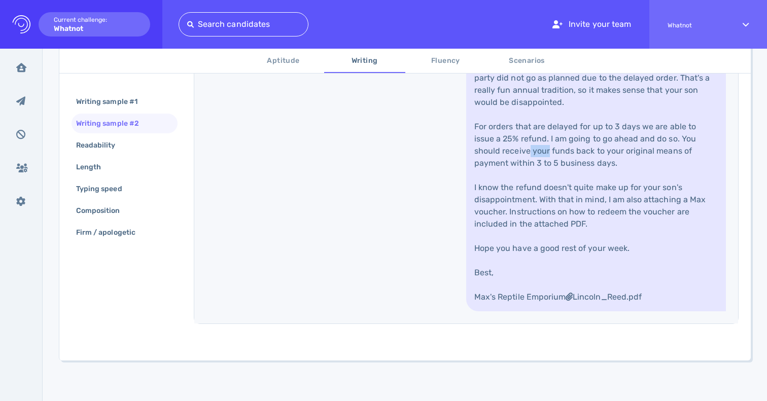
click at [519, 259] on link "Hi [PERSON_NAME], Thanks for writing in. So sorry to hear that your son's birth…" at bounding box center [596, 169] width 260 height 284
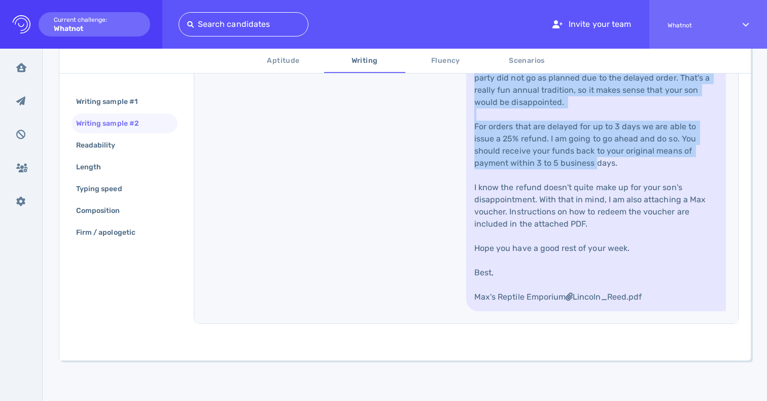
drag, startPoint x: 519, startPoint y: 259, endPoint x: 519, endPoint y: 199, distance: 59.3
click at [519, 199] on link "Hi [PERSON_NAME], Thanks for writing in. So sorry to hear that your son's birth…" at bounding box center [596, 169] width 260 height 284
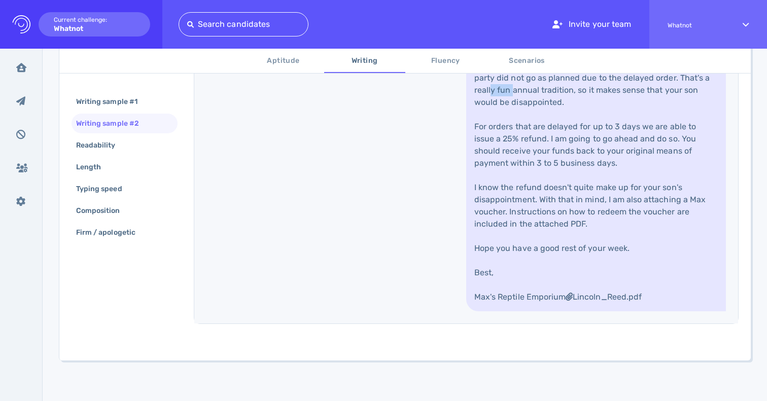
click at [519, 199] on link "Hi [PERSON_NAME], Thanks for writing in. So sorry to hear that your son's birth…" at bounding box center [596, 169] width 260 height 284
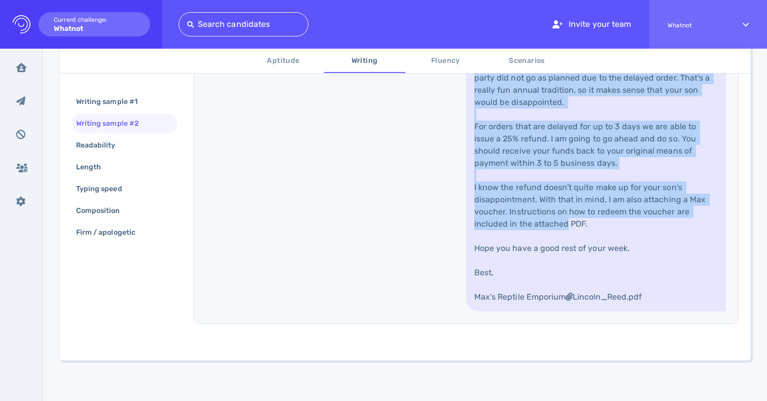
drag, startPoint x: 519, startPoint y: 199, endPoint x: 519, endPoint y: 294, distance: 94.8
click at [519, 294] on link "Hi [PERSON_NAME], Thanks for writing in. So sorry to hear that your son's birth…" at bounding box center [596, 169] width 260 height 284
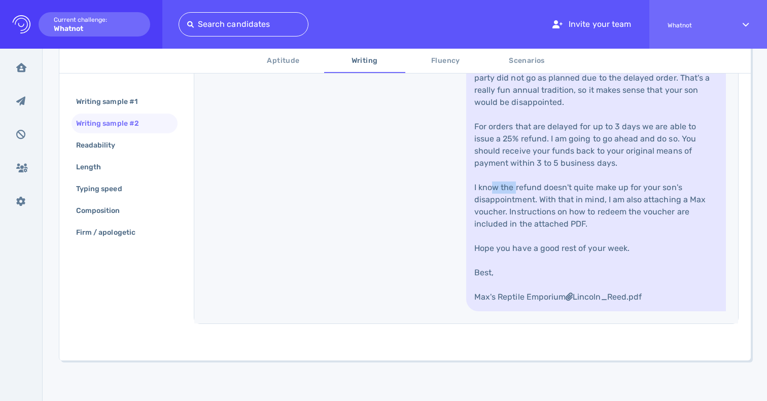
click at [519, 294] on link "Hi [PERSON_NAME], Thanks for writing in. So sorry to hear that your son's birth…" at bounding box center [596, 169] width 260 height 284
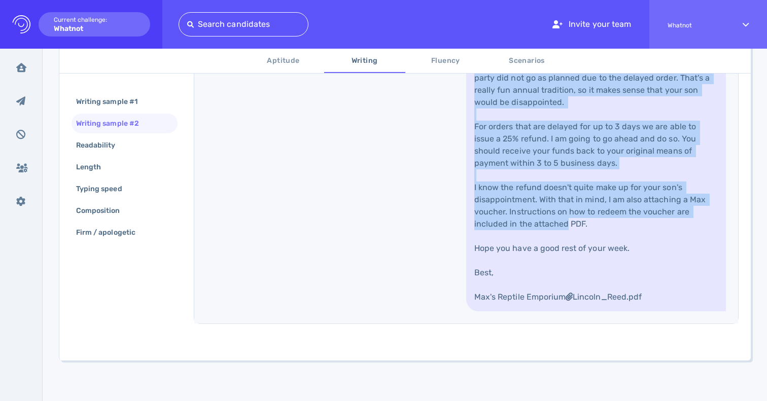
drag, startPoint x: 519, startPoint y: 294, endPoint x: 519, endPoint y: 190, distance: 104.5
click at [519, 190] on link "Hi [PERSON_NAME], Thanks for writing in. So sorry to hear that your son's birth…" at bounding box center [596, 169] width 260 height 284
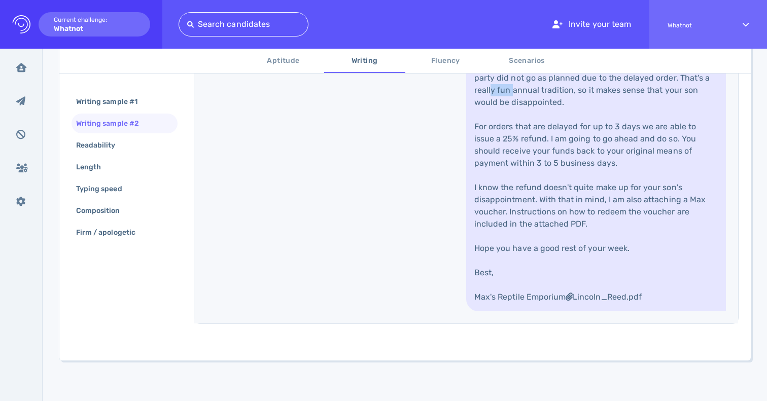
click at [519, 190] on link "Hi [PERSON_NAME], Thanks for writing in. So sorry to hear that your son's birth…" at bounding box center [596, 169] width 260 height 284
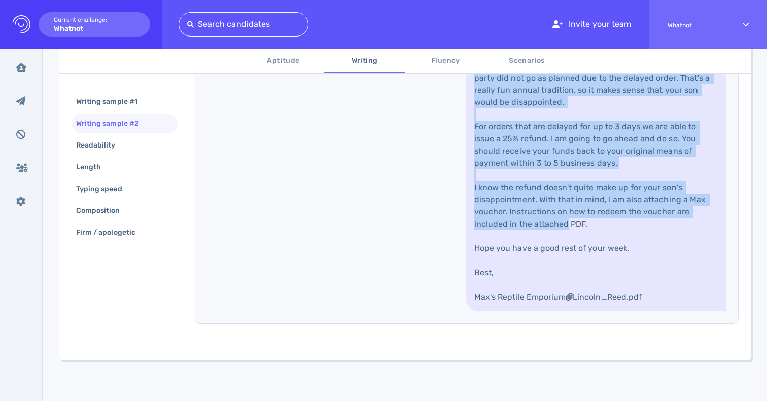
drag, startPoint x: 519, startPoint y: 190, endPoint x: 519, endPoint y: 287, distance: 97.4
click at [519, 287] on link "Hi [PERSON_NAME], Thanks for writing in. So sorry to hear that your son's birth…" at bounding box center [596, 169] width 260 height 284
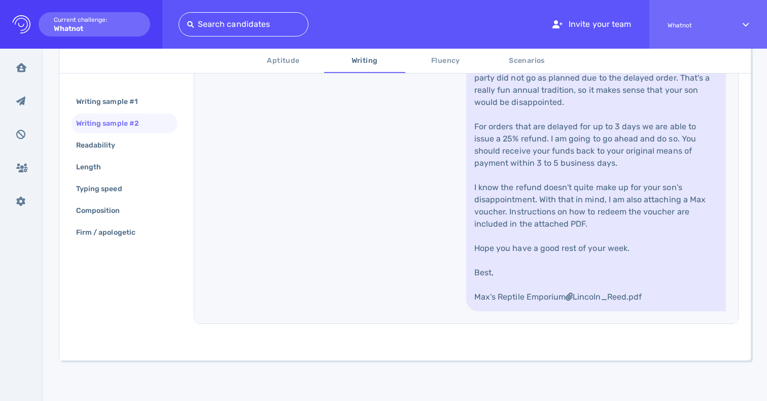
scroll to position [597, 0]
click at [88, 138] on div "Readability" at bounding box center [101, 145] width 54 height 15
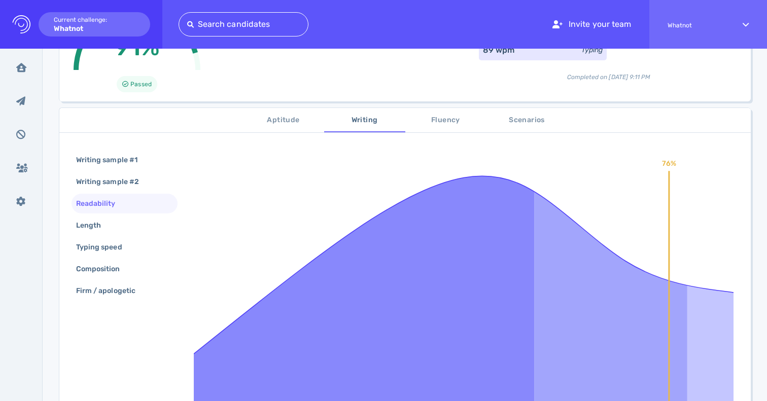
scroll to position [106, 0]
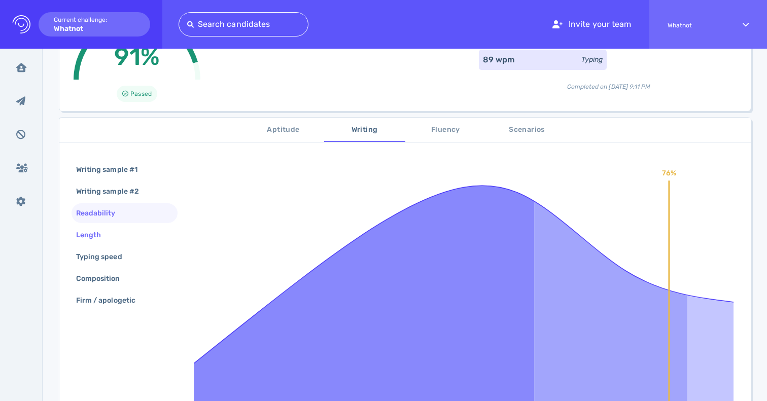
click at [113, 235] on div "Length" at bounding box center [125, 235] width 106 height 20
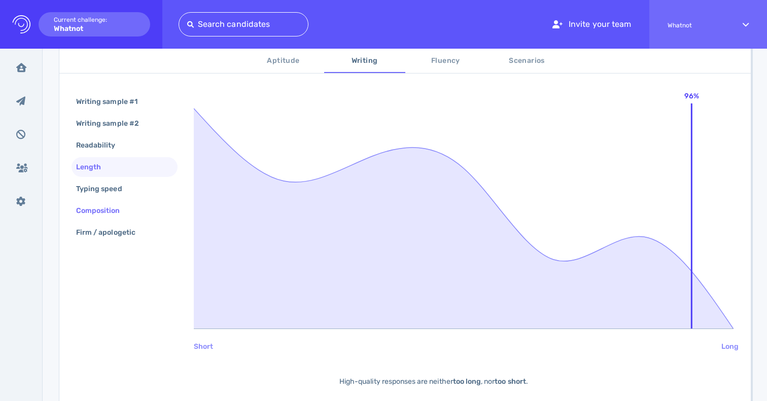
click at [102, 211] on div "Composition" at bounding box center [103, 210] width 58 height 15
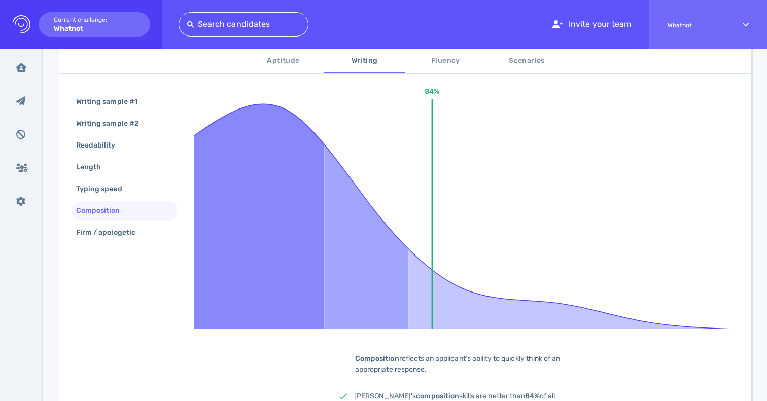
scroll to position [168, 0]
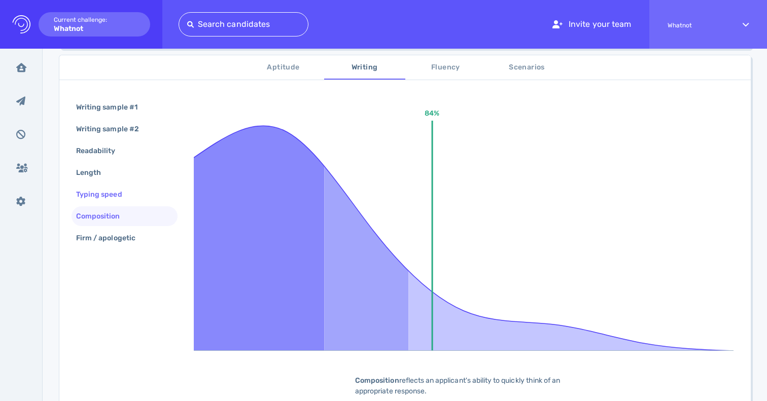
click at [103, 197] on div "Typing speed" at bounding box center [104, 194] width 60 height 15
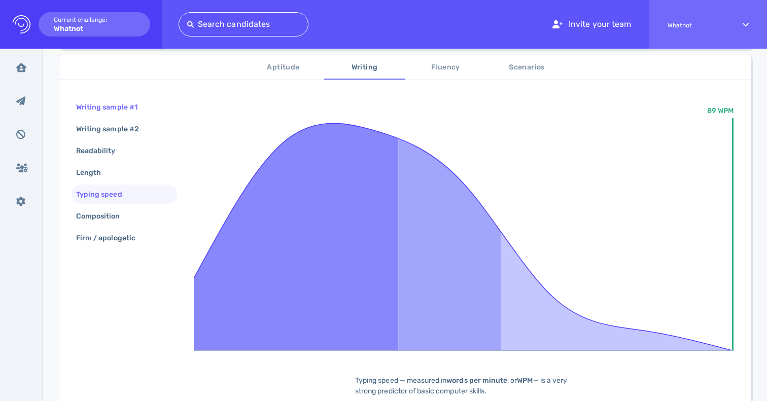
click at [110, 110] on div "Writing sample #1" at bounding box center [112, 107] width 76 height 15
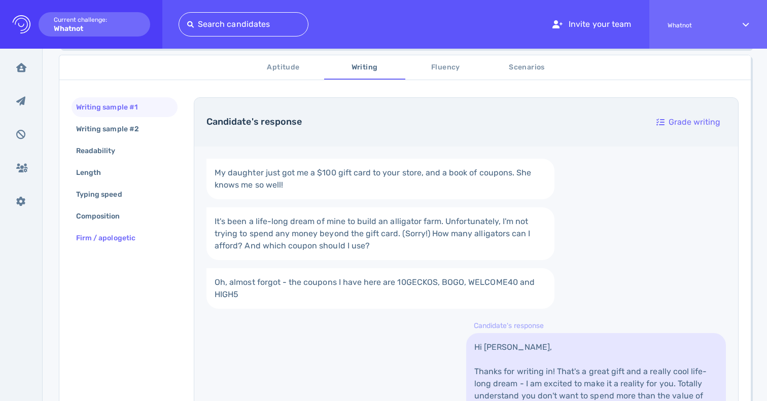
click at [123, 231] on div "Firm / apologetic" at bounding box center [111, 238] width 74 height 15
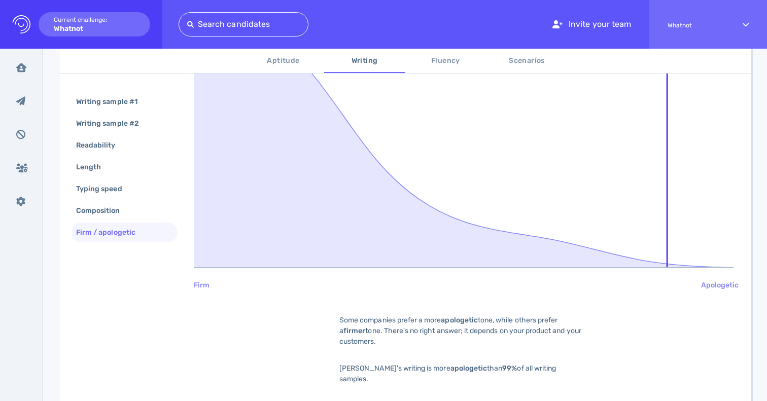
scroll to position [293, 0]
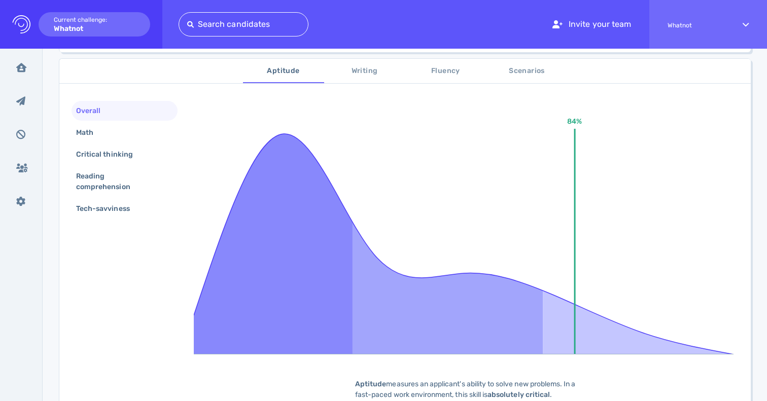
scroll to position [155, 0]
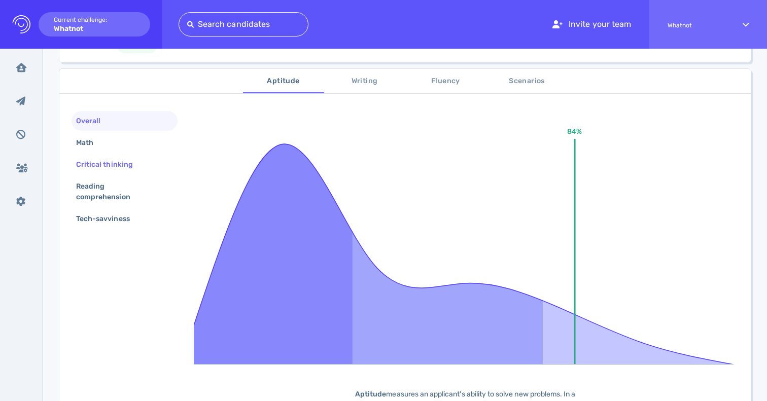
click at [112, 173] on div "Critical thinking" at bounding box center [125, 165] width 106 height 20
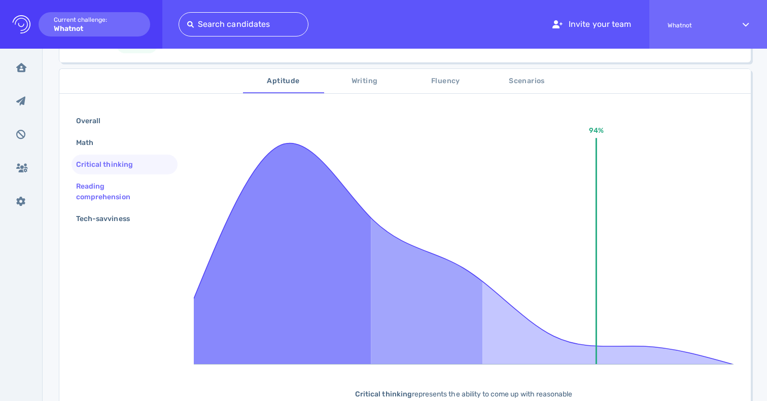
click at [108, 192] on div "Reading comprehension" at bounding box center [120, 191] width 93 height 25
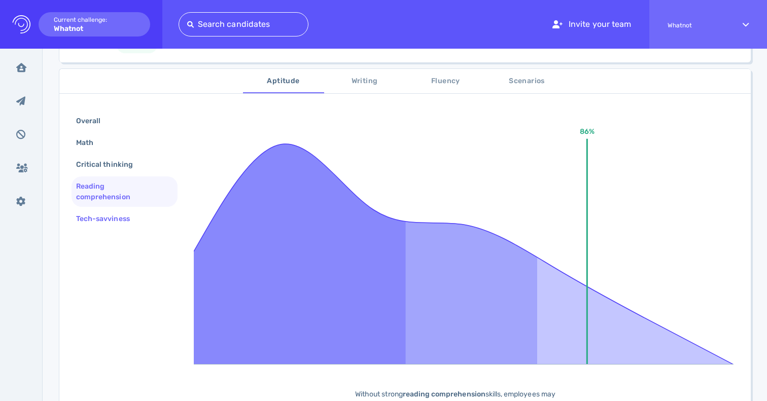
click at [122, 215] on div "Tech-savviness" at bounding box center [108, 218] width 68 height 15
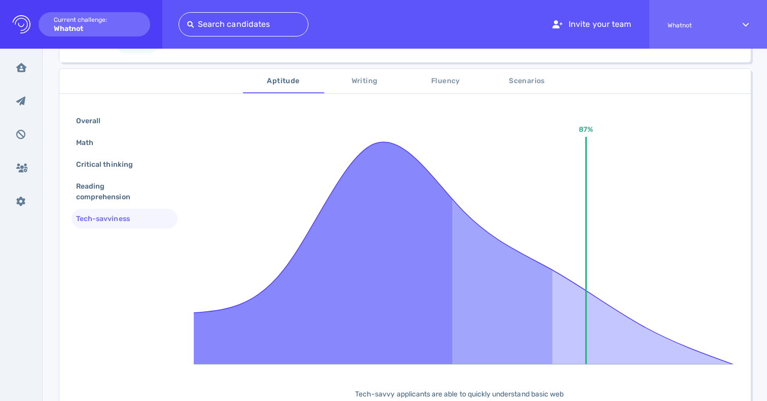
scroll to position [260, 0]
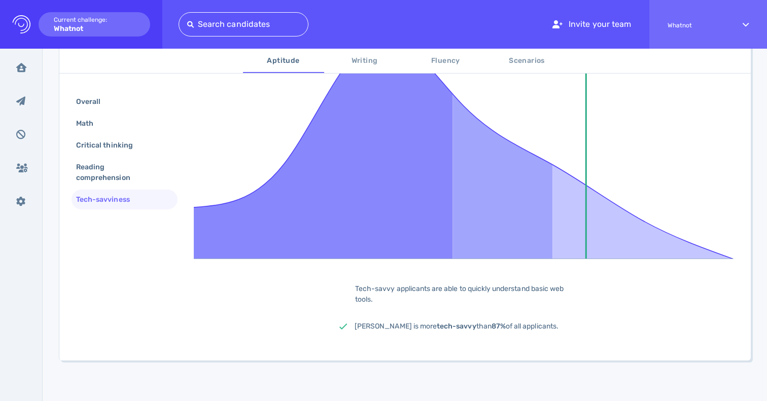
click at [363, 62] on span "Writing" at bounding box center [364, 61] width 69 height 13
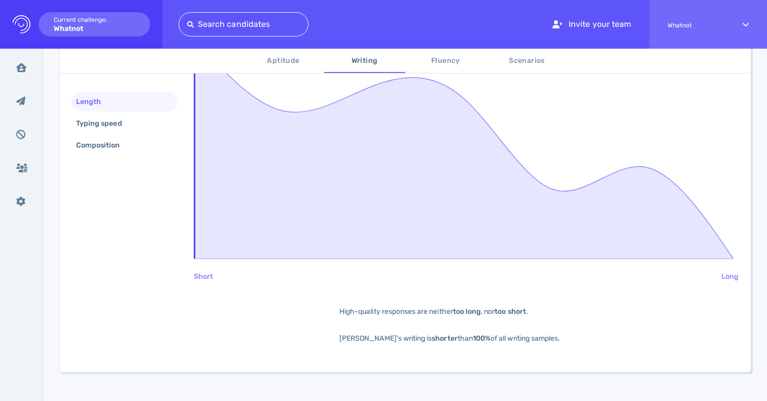
click at [525, 55] on span "Scenarios" at bounding box center [526, 61] width 69 height 13
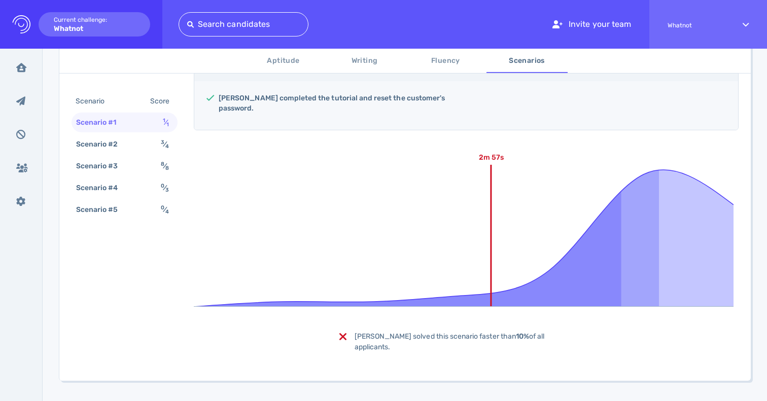
click at [441, 63] on span "Fluency" at bounding box center [445, 61] width 69 height 13
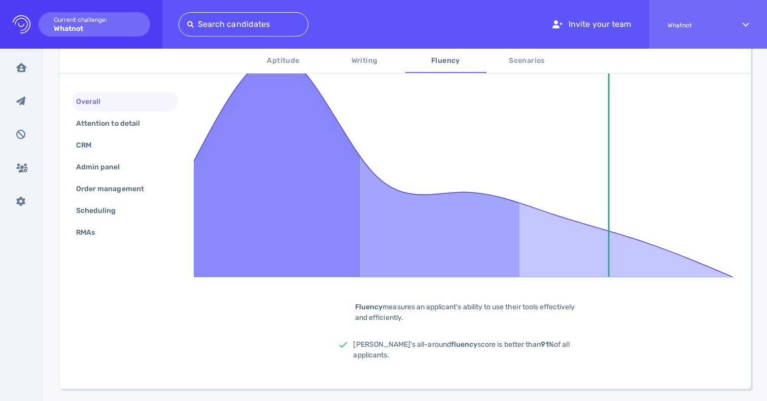
click at [371, 70] on button "Writing" at bounding box center [364, 61] width 81 height 24
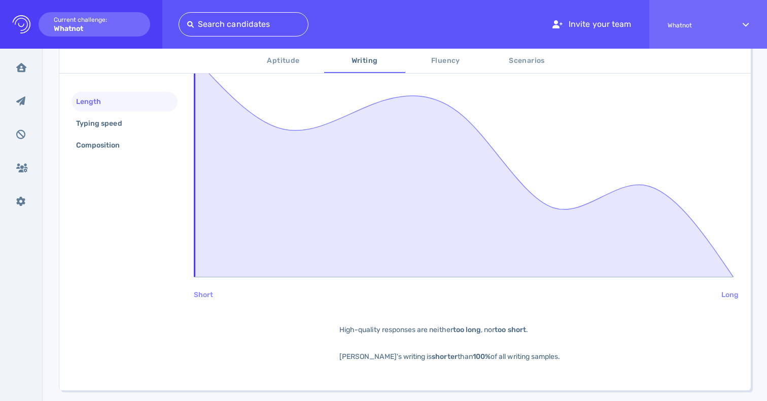
scroll to position [0, 0]
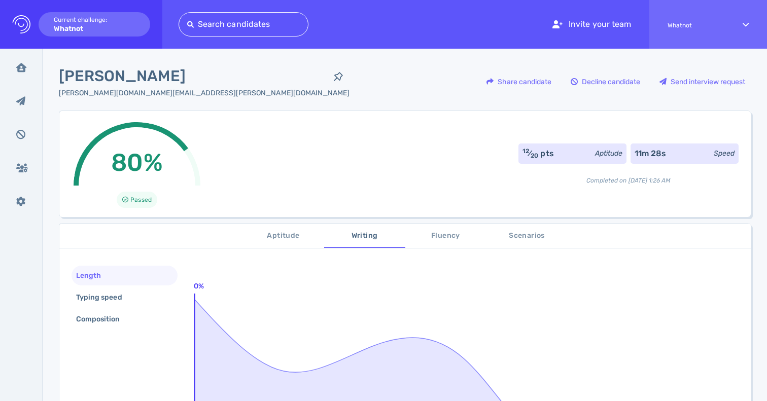
click at [280, 236] on span "Aptitude" at bounding box center [283, 236] width 69 height 13
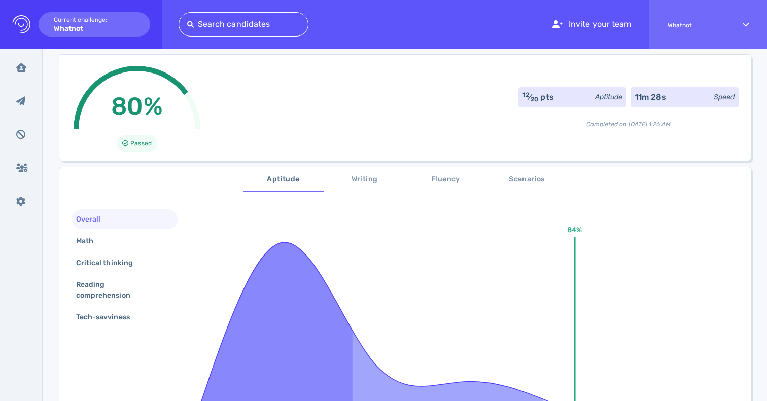
scroll to position [57, 0]
click at [355, 181] on span "Writing" at bounding box center [364, 178] width 69 height 13
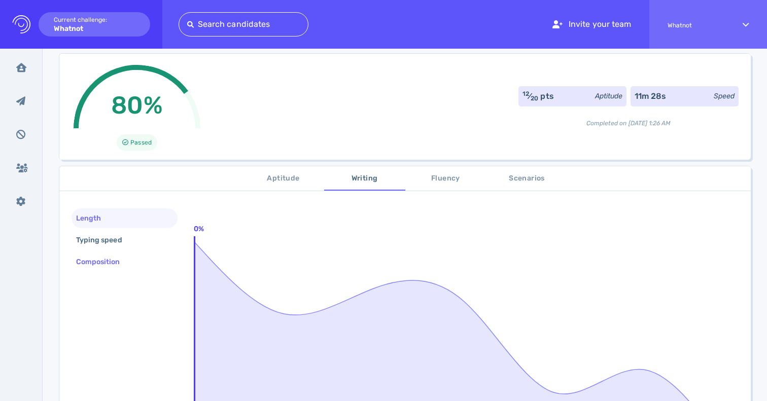
click at [137, 263] on div "Composition" at bounding box center [125, 262] width 106 height 20
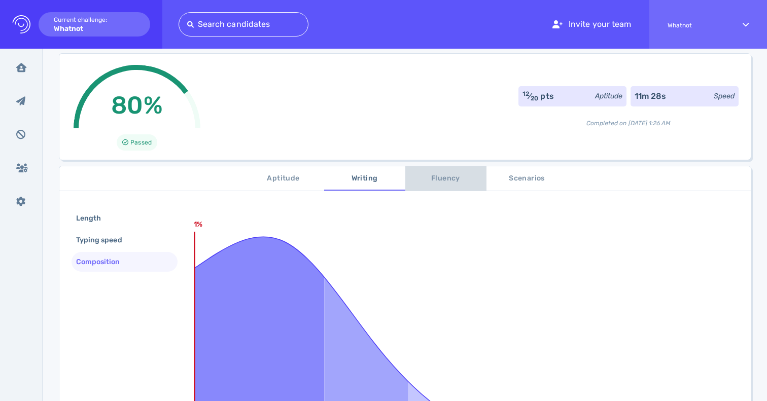
click at [451, 180] on span "Fluency" at bounding box center [445, 178] width 69 height 13
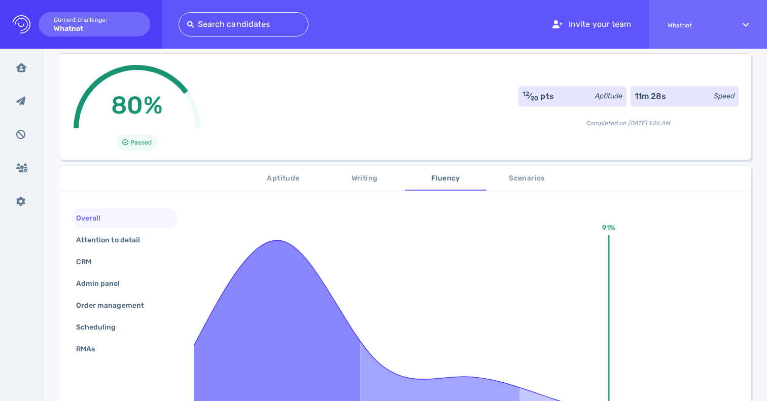
scroll to position [0, 0]
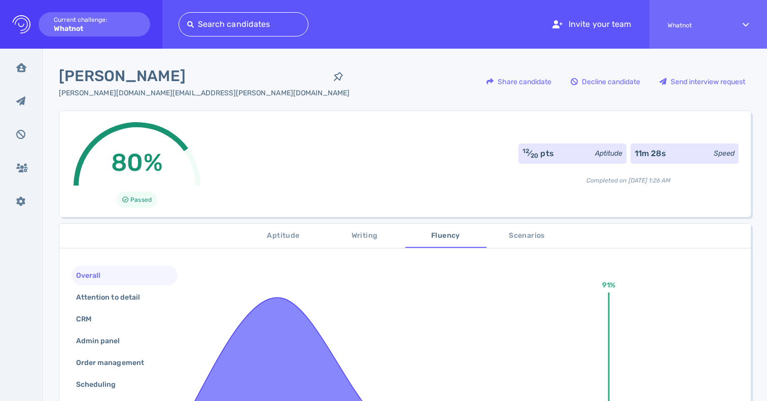
click at [535, 239] on span "Scenarios" at bounding box center [526, 236] width 69 height 13
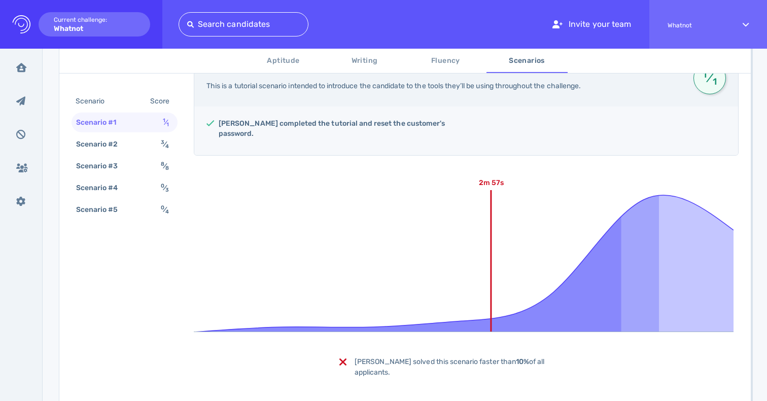
scroll to position [225, 0]
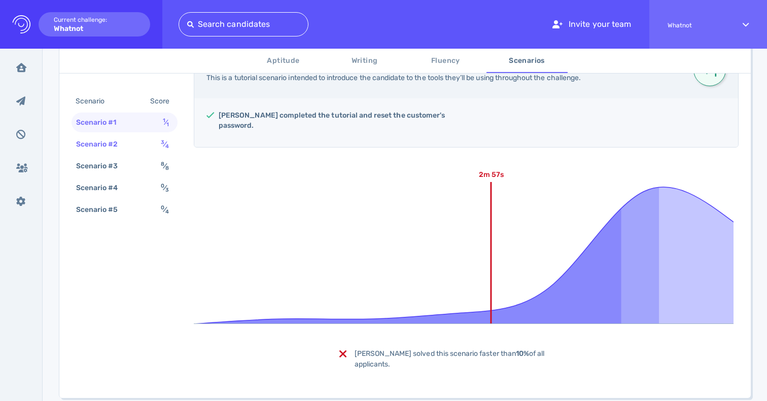
click at [122, 154] on div "Scenario #2 3 ⁄ 4" at bounding box center [125, 144] width 106 height 20
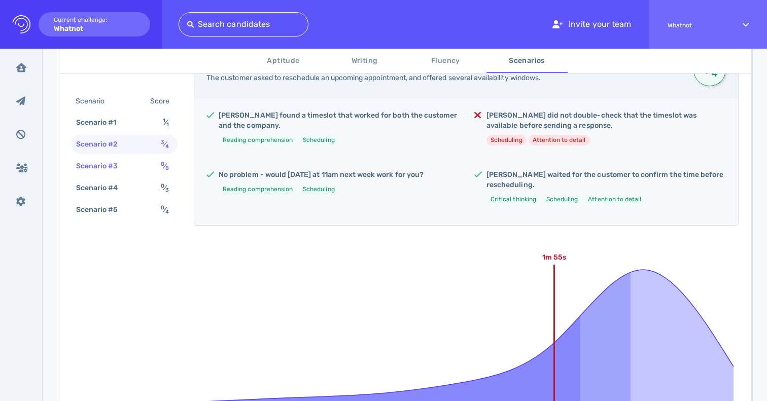
click at [121, 169] on div "Scenario #3" at bounding box center [102, 166] width 56 height 15
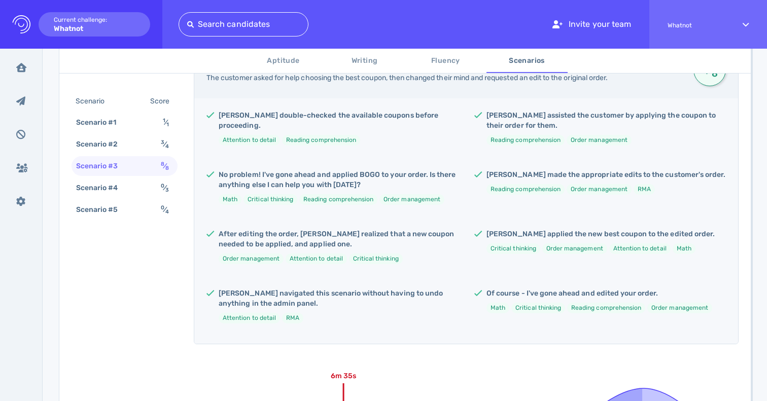
scroll to position [204, 0]
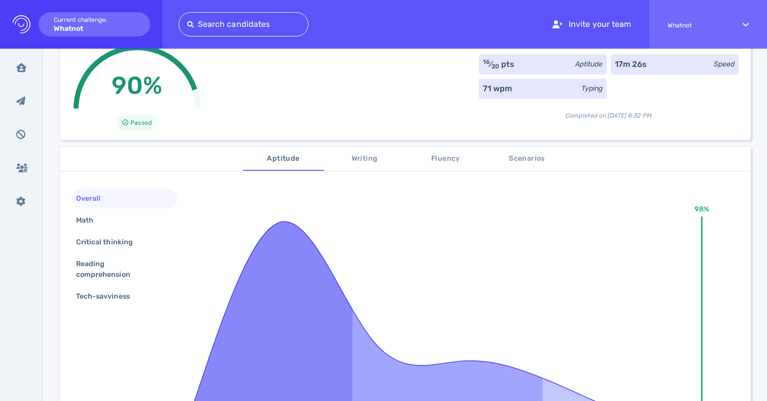
scroll to position [85, 0]
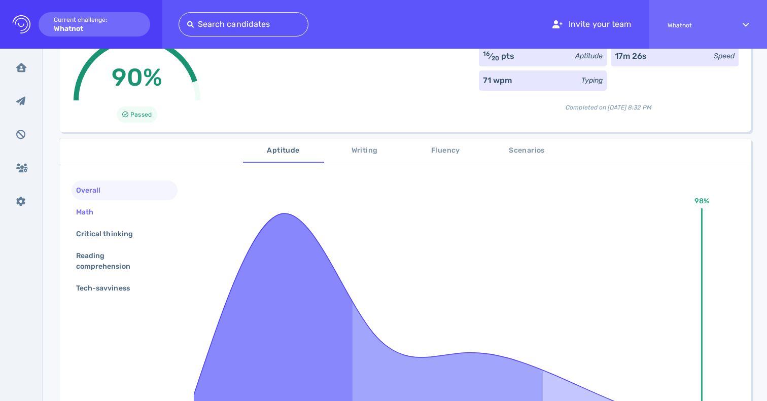
click at [123, 220] on div "Math" at bounding box center [125, 212] width 106 height 20
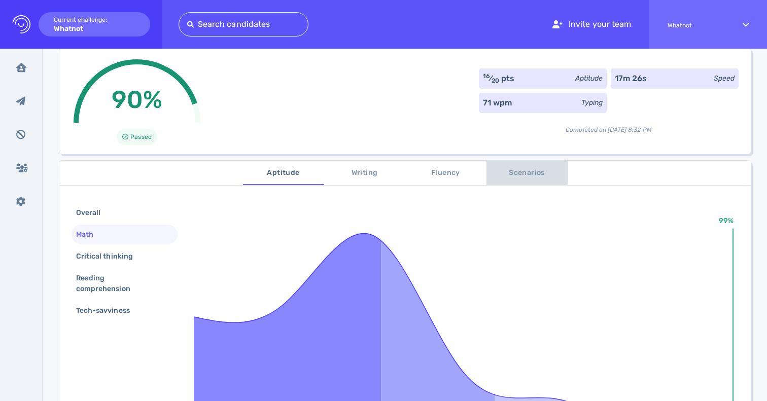
click at [500, 171] on span "Scenarios" at bounding box center [526, 173] width 69 height 13
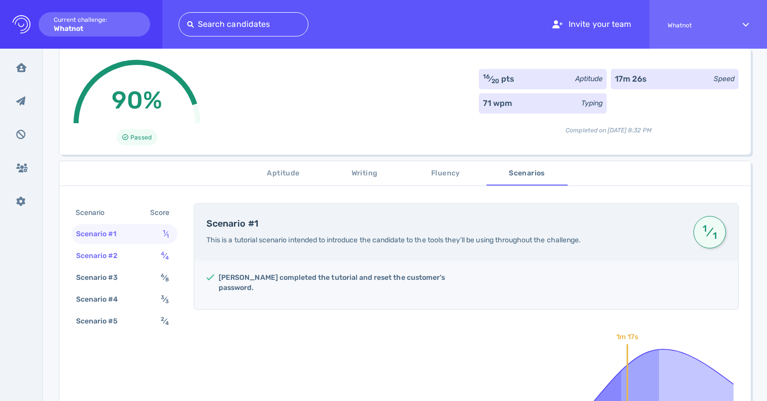
click at [126, 254] on div "Scenario #2" at bounding box center [102, 255] width 56 height 15
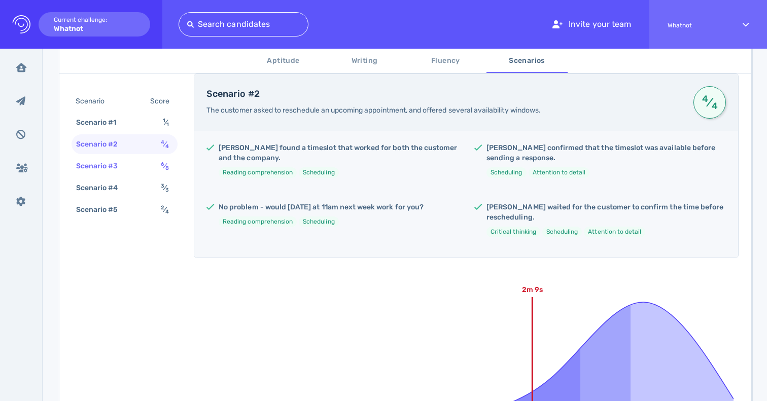
scroll to position [192, 0]
click at [109, 174] on div "Scenario #3 6 ⁄ 8" at bounding box center [125, 166] width 106 height 20
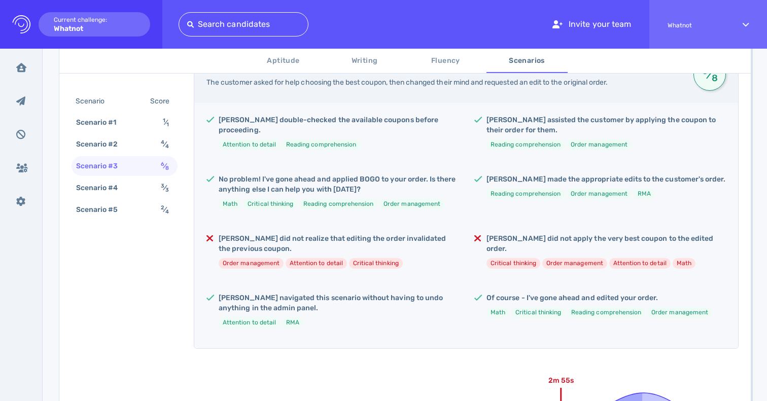
scroll to position [221, 0]
click at [128, 190] on div "Scenario #4" at bounding box center [102, 188] width 56 height 15
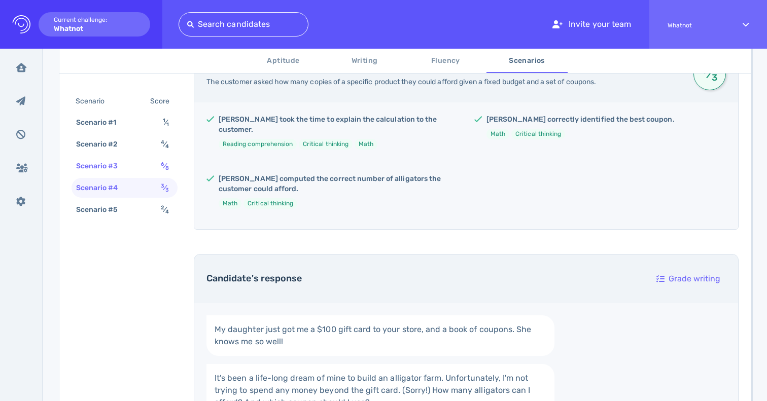
click at [120, 158] on div "Scenario #3 6 ⁄ 8" at bounding box center [125, 166] width 106 height 20
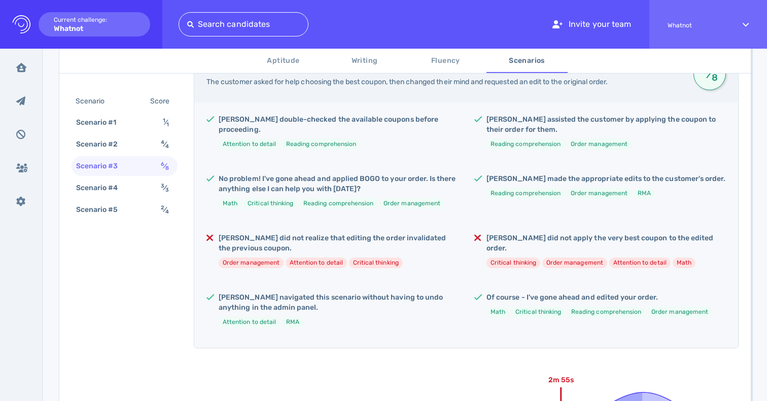
scroll to position [215, 0]
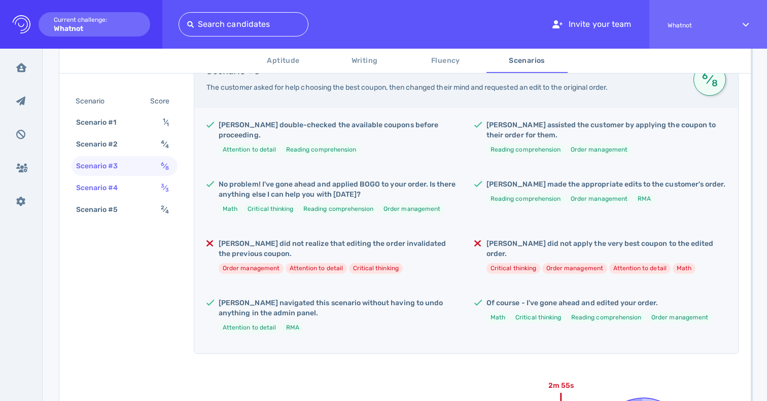
click at [122, 186] on div "Scenario #4" at bounding box center [102, 188] width 56 height 15
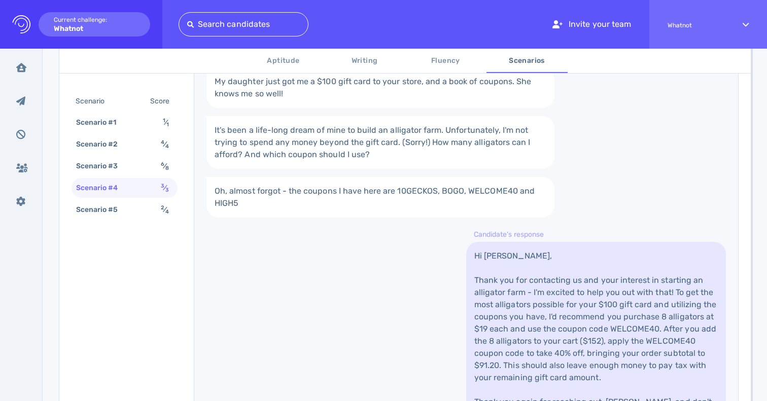
scroll to position [494, 0]
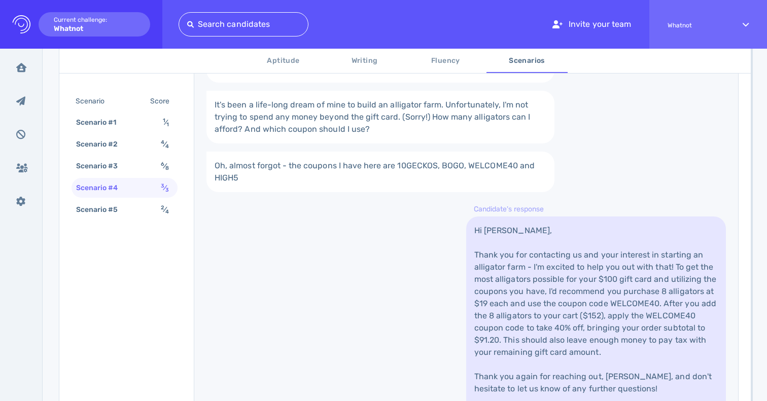
click at [516, 289] on link "Hi [PERSON_NAME], Thank you for contacting us and your interest in starting an …" at bounding box center [596, 334] width 260 height 235
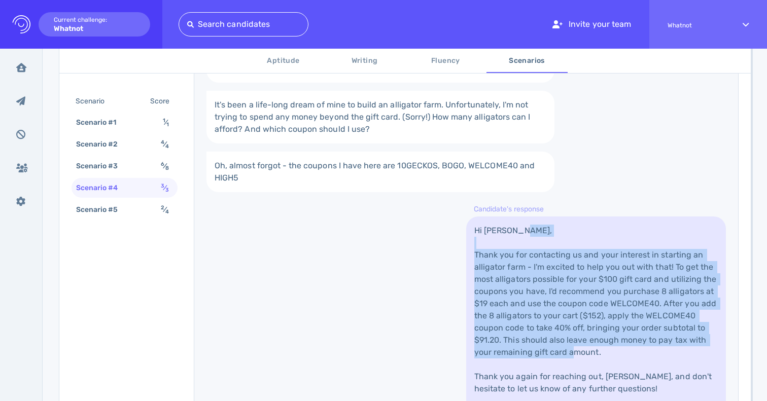
drag, startPoint x: 516, startPoint y: 289, endPoint x: 516, endPoint y: 322, distance: 33.0
click at [516, 322] on link "Hi [PERSON_NAME], Thank you for contacting us and your interest in starting an …" at bounding box center [596, 334] width 260 height 235
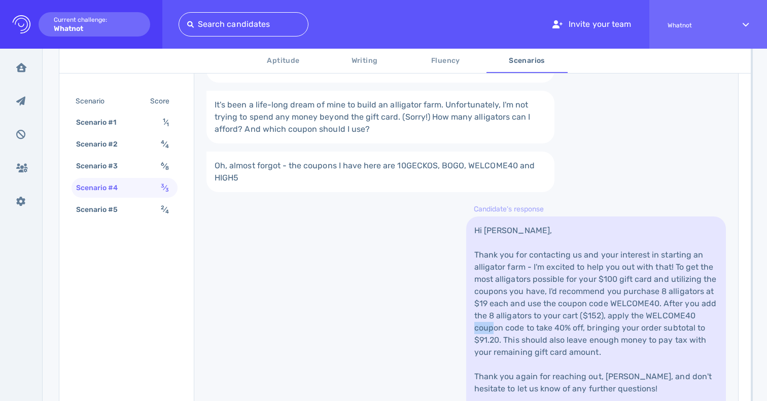
click at [516, 322] on link "Hi [PERSON_NAME], Thank you for contacting us and your interest in starting an …" at bounding box center [596, 334] width 260 height 235
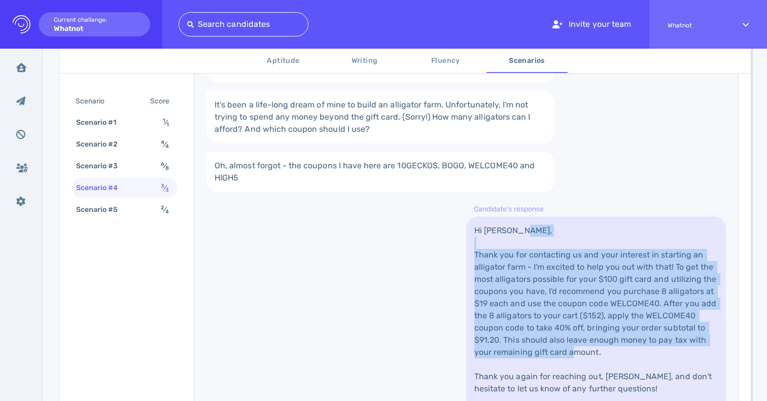
drag, startPoint x: 516, startPoint y: 322, endPoint x: 516, endPoint y: 284, distance: 38.0
click at [516, 284] on link "Hi [PERSON_NAME], Thank you for contacting us and your interest in starting an …" at bounding box center [596, 334] width 260 height 235
click at [516, 284] on link "Hi Everly, Thank you for contacting us and your interest in starting an alligat…" at bounding box center [596, 334] width 260 height 235
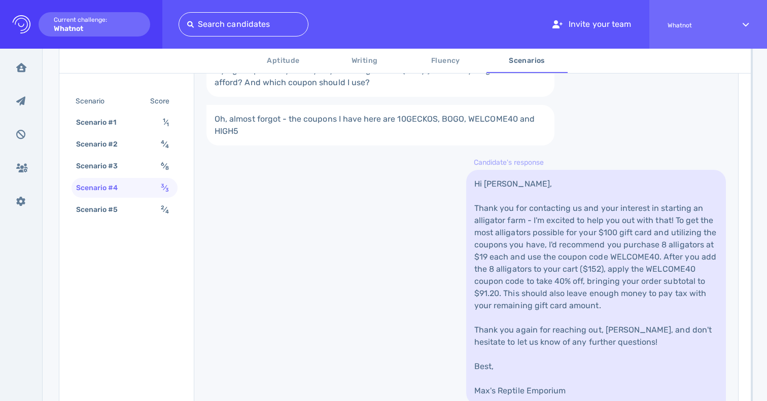
scroll to position [539, 0]
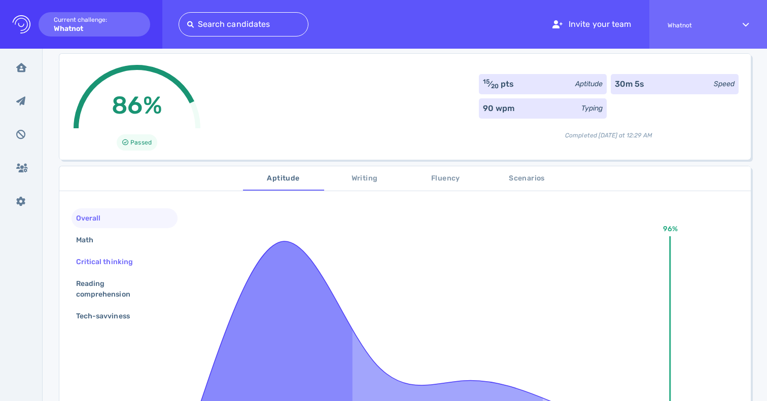
scroll to position [64, 0]
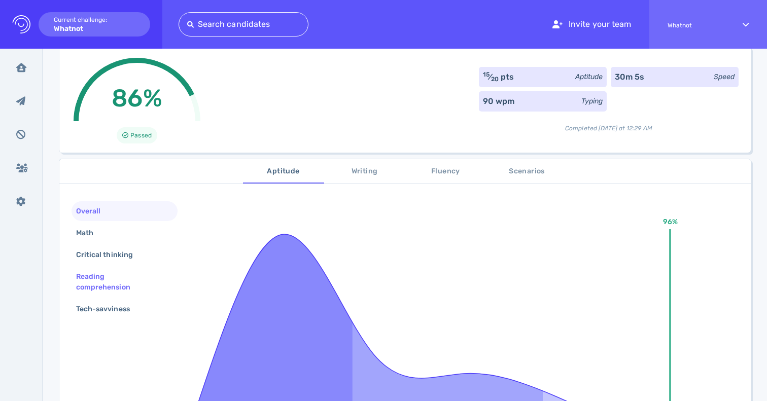
click at [106, 278] on div "Reading comprehension" at bounding box center [120, 281] width 93 height 25
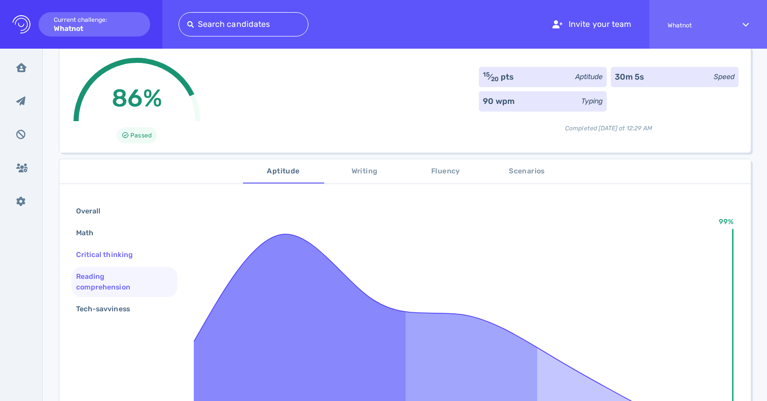
click at [102, 249] on div "Critical thinking" at bounding box center [109, 254] width 71 height 15
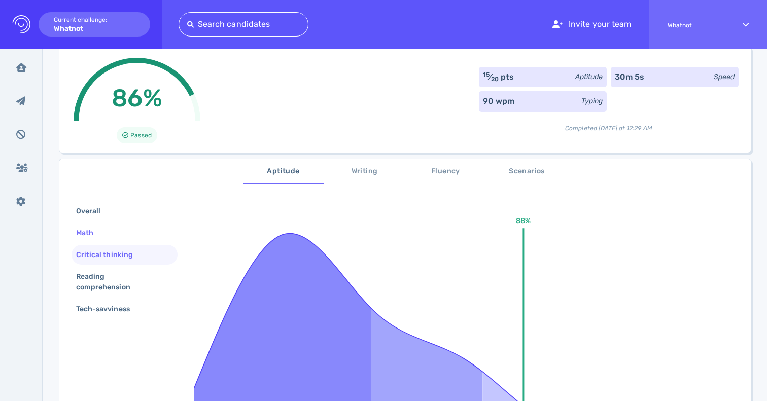
click at [94, 230] on div "Math" at bounding box center [89, 233] width 31 height 15
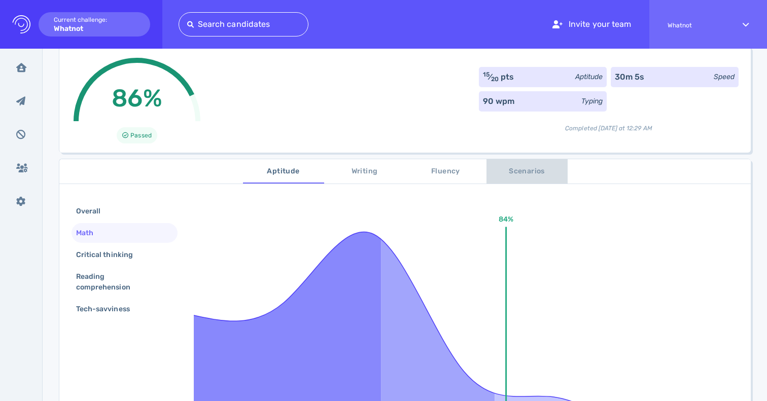
click at [506, 163] on button "Scenarios" at bounding box center [526, 171] width 81 height 24
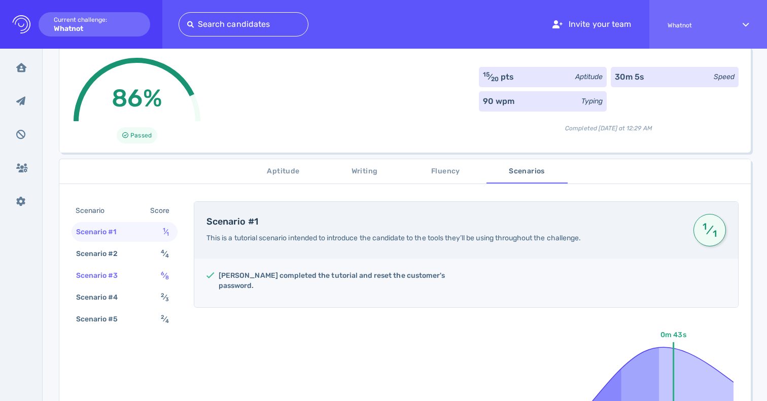
click at [114, 268] on div "Scenario #3" at bounding box center [102, 275] width 56 height 15
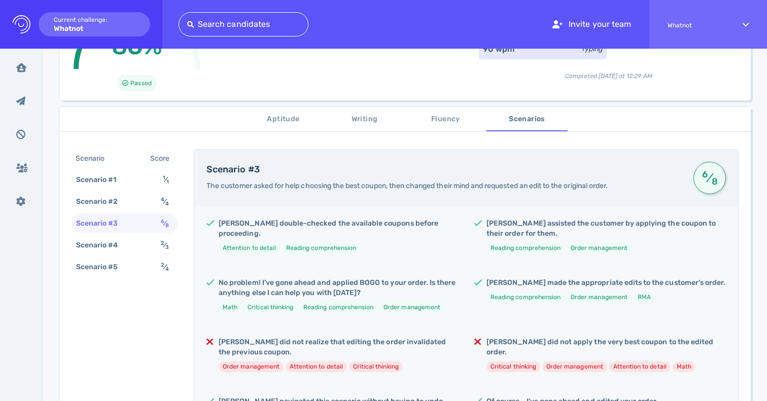
scroll to position [118, 0]
click at [119, 240] on div "Scenario #4" at bounding box center [102, 244] width 56 height 15
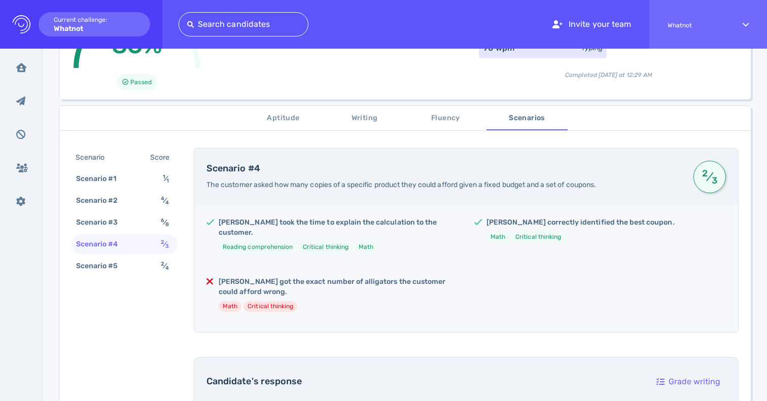
scroll to position [154, 0]
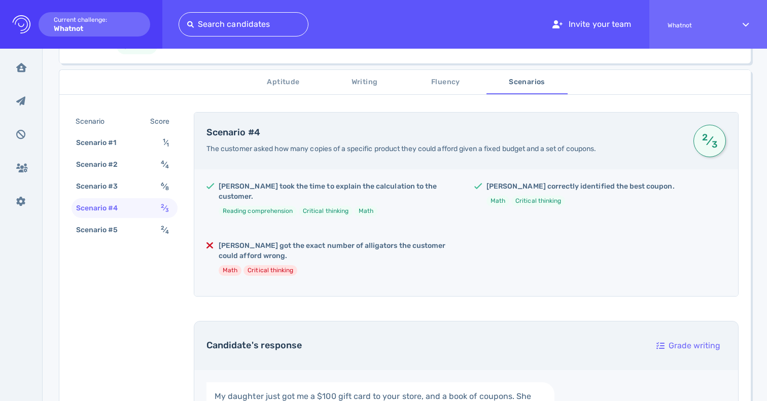
click at [265, 241] on h5 "[PERSON_NAME] got the exact number of alligators the customer could afford wron…" at bounding box center [338, 251] width 239 height 20
click at [293, 241] on h5 "[PERSON_NAME] got the exact number of alligators the customer could afford wron…" at bounding box center [338, 251] width 239 height 20
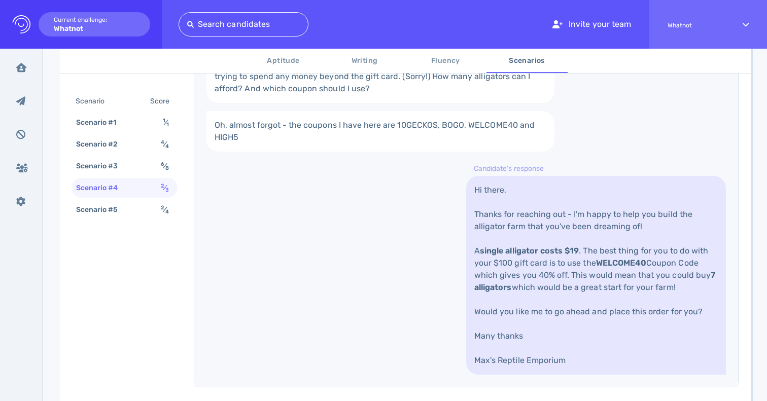
scroll to position [587, 0]
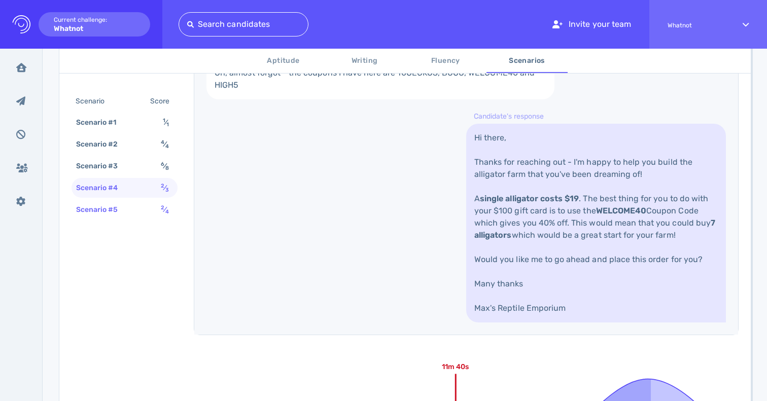
click at [113, 208] on div "Scenario #5" at bounding box center [102, 209] width 56 height 15
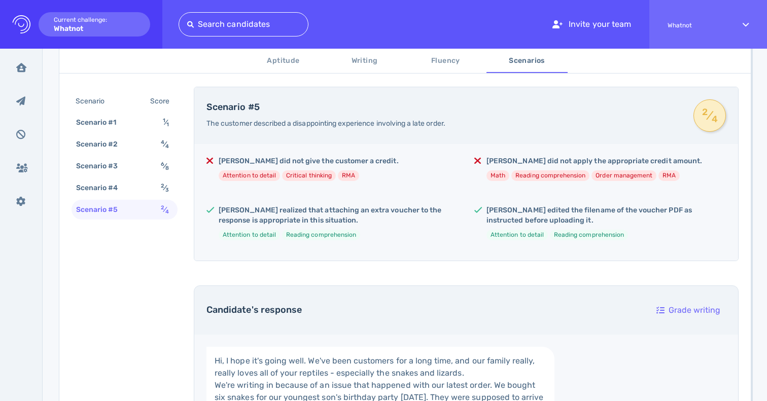
scroll to position [170, 0]
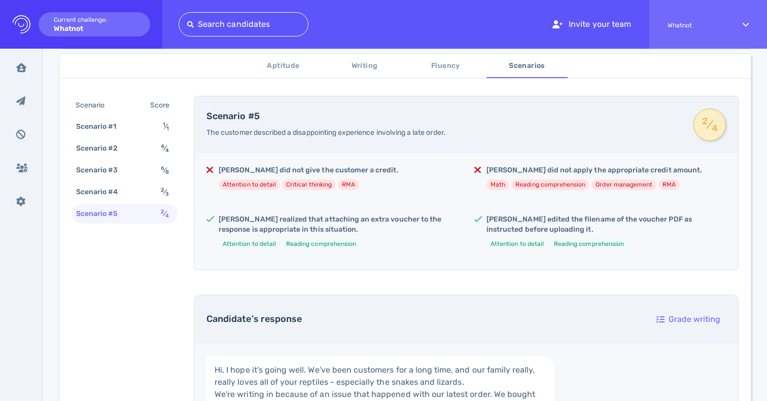
click at [360, 183] on div "[PERSON_NAME] did not give the customer a credit. Attention to detail Critical …" at bounding box center [332, 181] width 252 height 33
click at [335, 167] on h5 "[PERSON_NAME] did not give the customer a credit." at bounding box center [309, 170] width 180 height 10
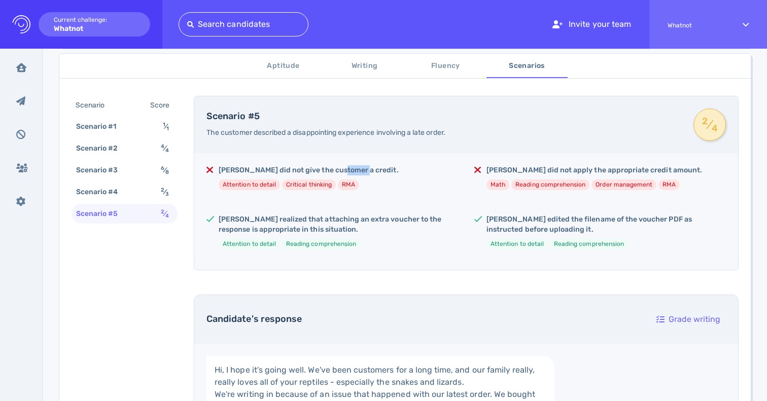
click at [335, 167] on h5 "[PERSON_NAME] did not give the customer a credit." at bounding box center [309, 170] width 180 height 10
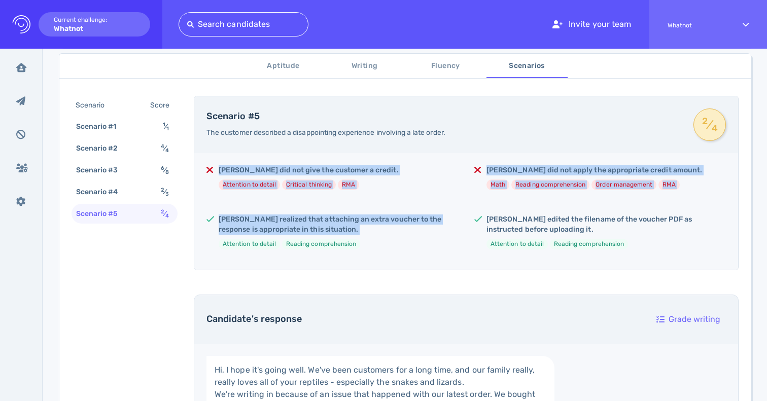
drag, startPoint x: 335, startPoint y: 167, endPoint x: 385, endPoint y: 231, distance: 82.0
click at [386, 232] on div "[PERSON_NAME] did not give the customer a credit. Attention to detail Critical …" at bounding box center [466, 211] width 544 height 117
click at [385, 231] on h5 "[PERSON_NAME] realized that attaching an extra voucher to the response is appro…" at bounding box center [338, 225] width 239 height 20
drag, startPoint x: 385, startPoint y: 231, endPoint x: 380, endPoint y: 148, distance: 83.8
click at [380, 148] on div "Scenario #5 The customer described a disappointing experience involving a late …" at bounding box center [466, 183] width 545 height 174
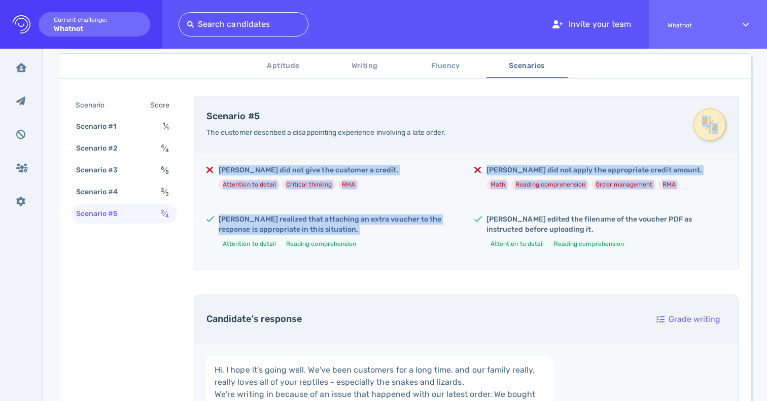
click at [380, 148] on div "Scenario #5 The customer described a disappointing experience involving a late …" at bounding box center [466, 124] width 544 height 57
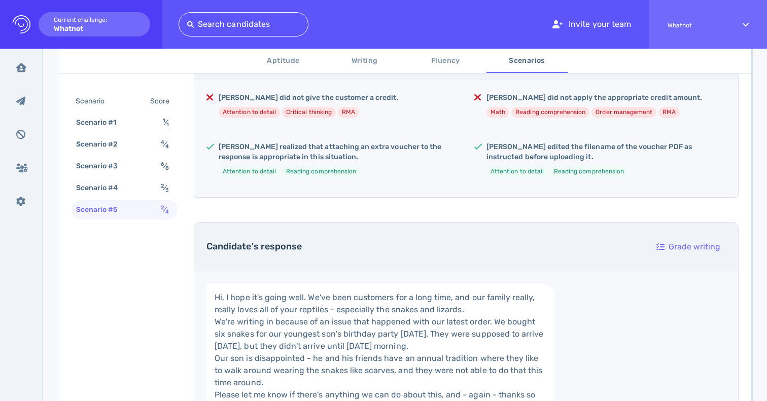
scroll to position [251, 0]
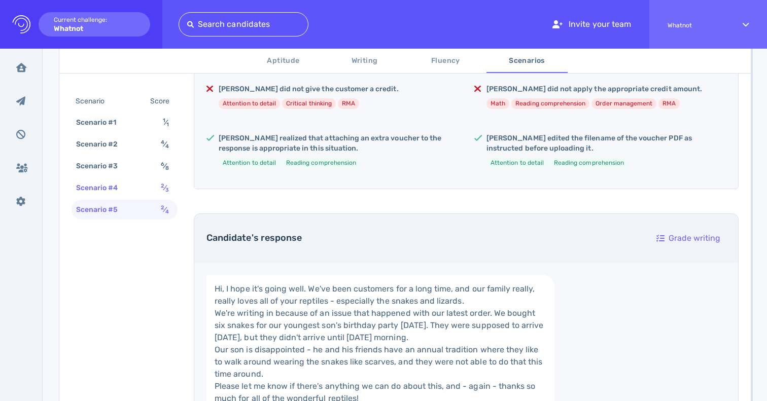
click at [102, 196] on div "Scenario #4 2 ⁄ 3" at bounding box center [125, 188] width 106 height 20
